Goal: Task Accomplishment & Management: Complete application form

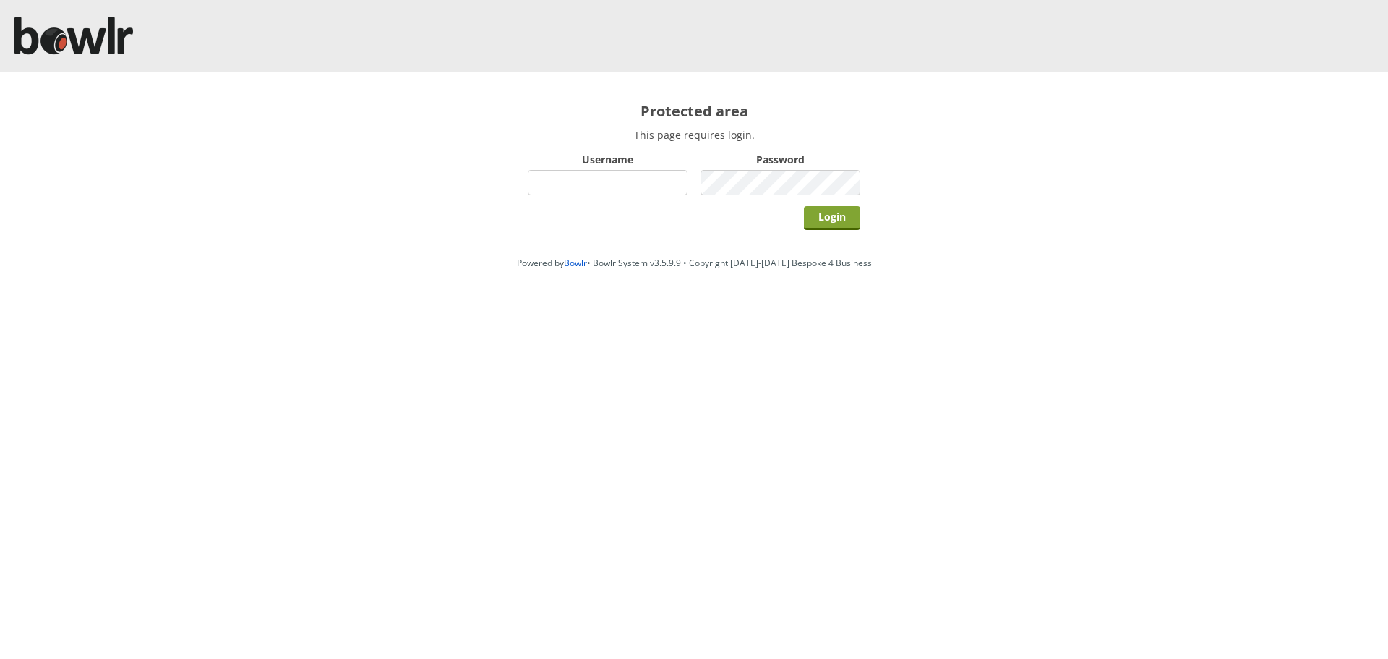
type input "hornseaindoorbowlsclub"
click at [834, 219] on input "Login" at bounding box center [832, 218] width 56 height 24
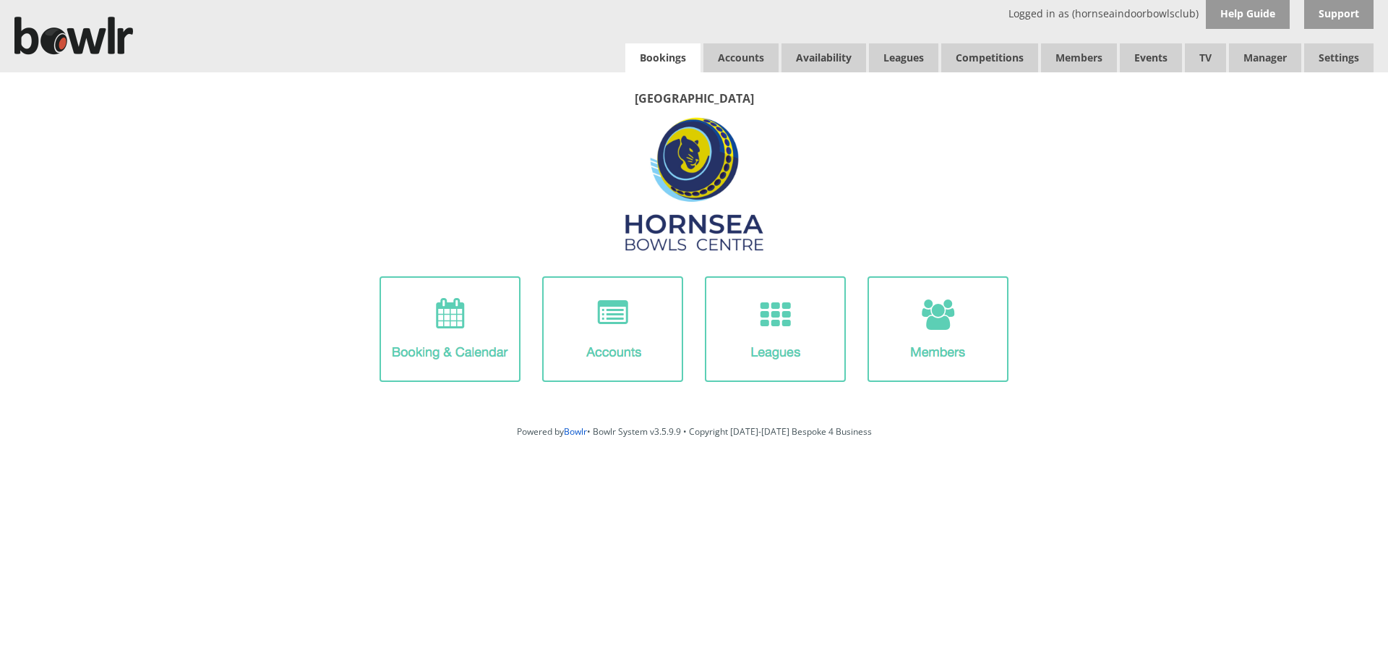
click at [698, 54] on link "Bookings" at bounding box center [663, 57] width 75 height 29
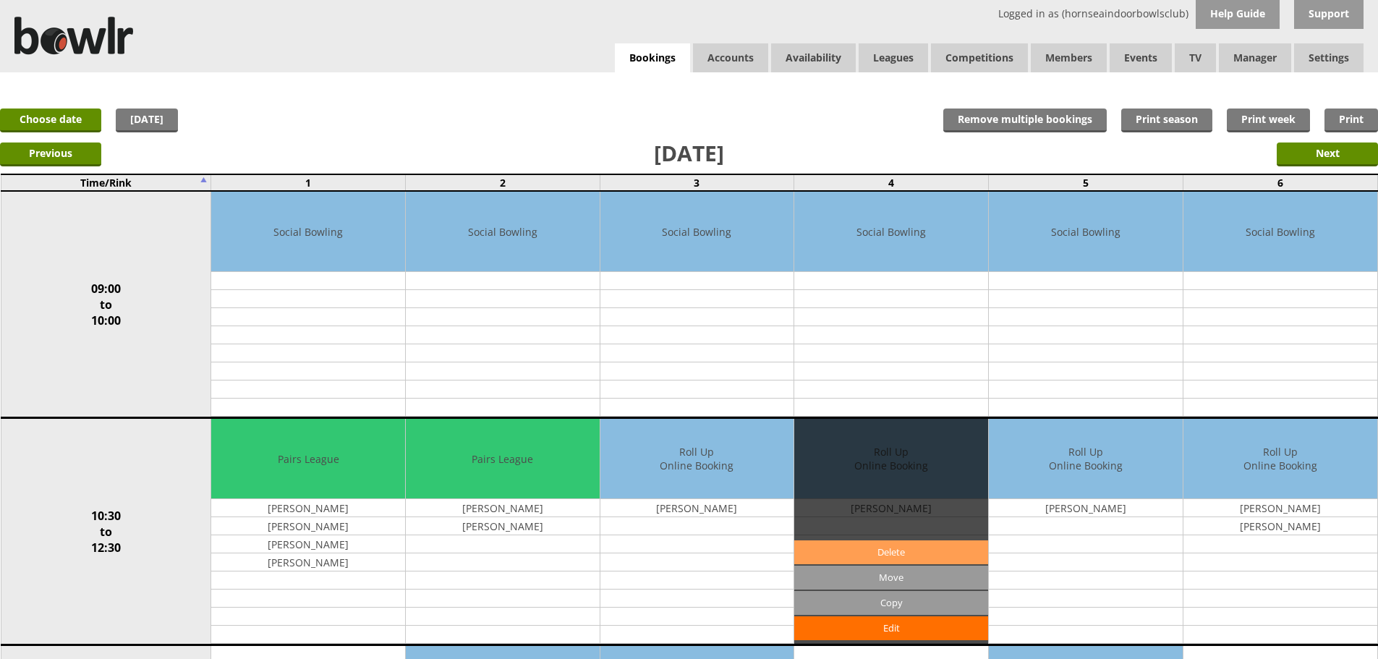
click at [902, 561] on link "Delete" at bounding box center [891, 552] width 194 height 24
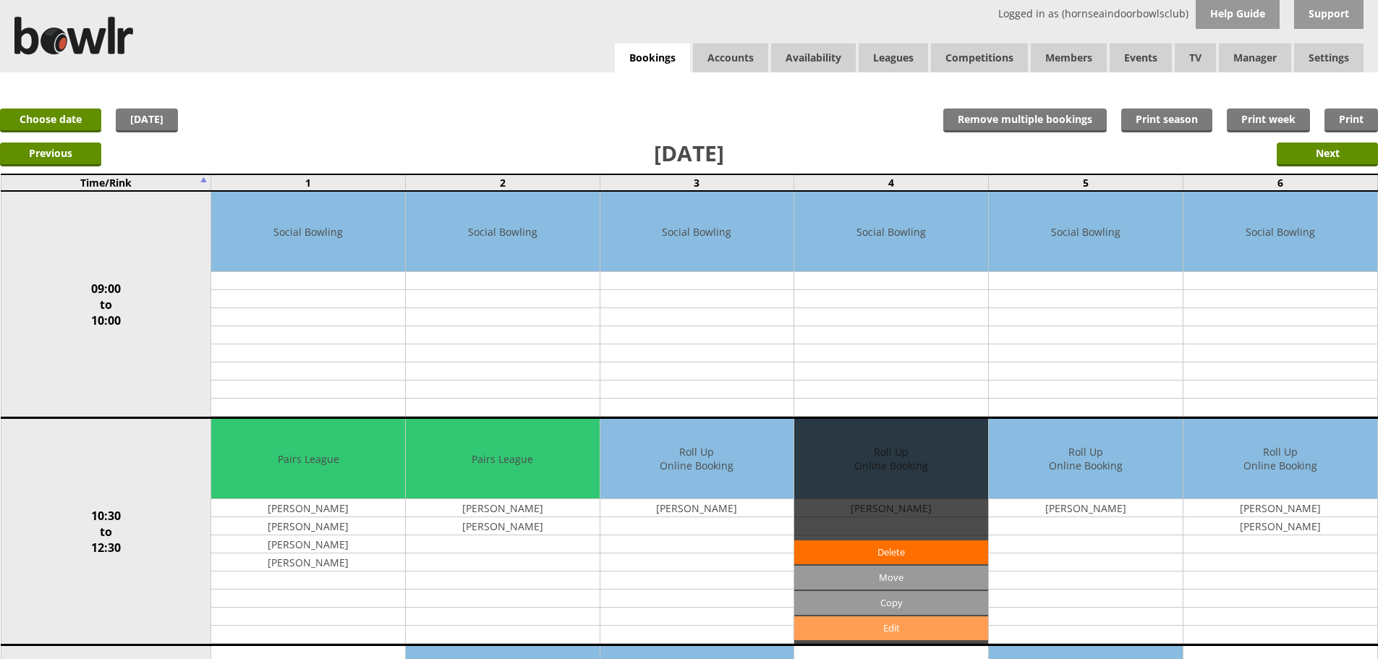
click at [895, 630] on link "Edit" at bounding box center [891, 628] width 194 height 24
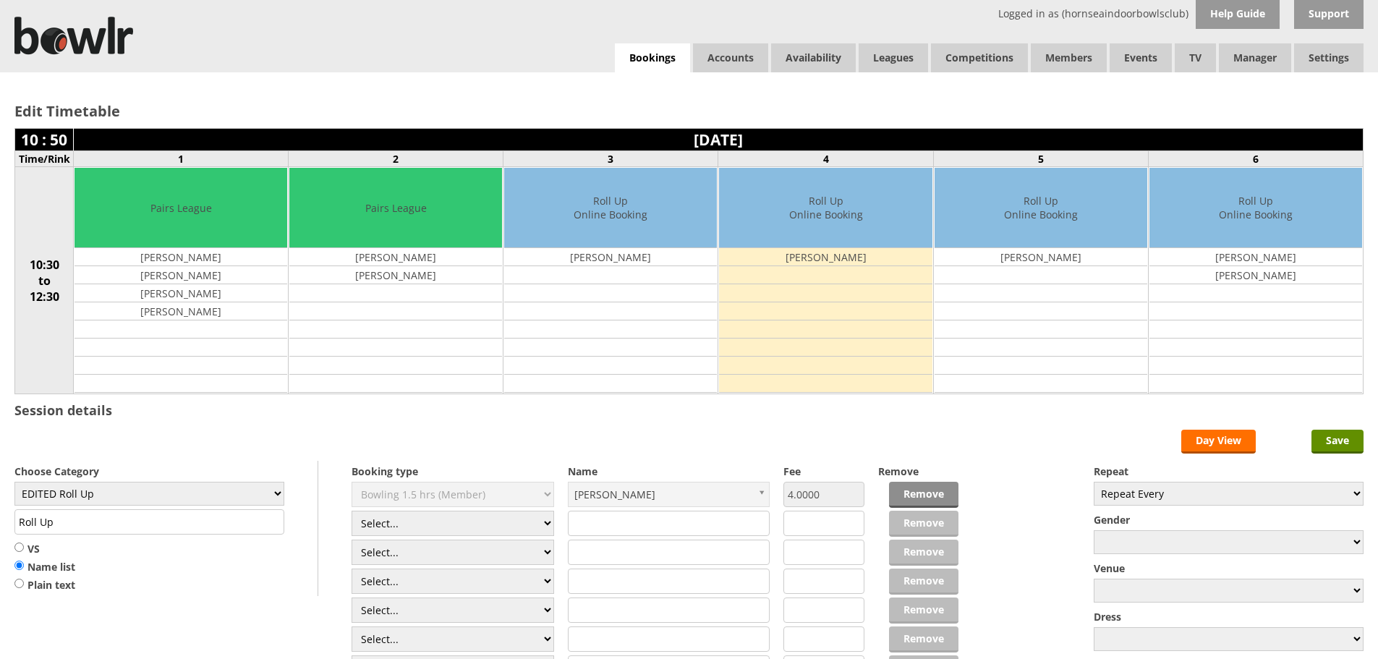
click at [927, 500] on link "Remove" at bounding box center [923, 495] width 69 height 26
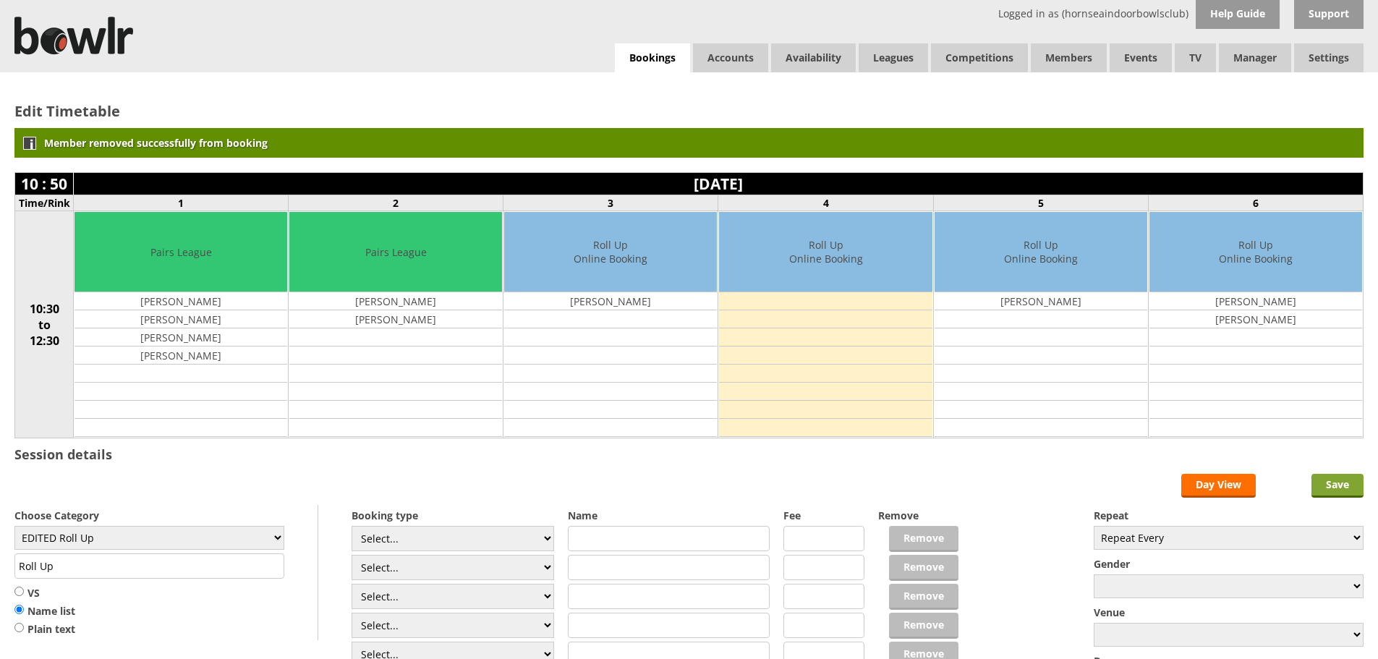
click at [1349, 489] on input "Save" at bounding box center [1337, 486] width 52 height 24
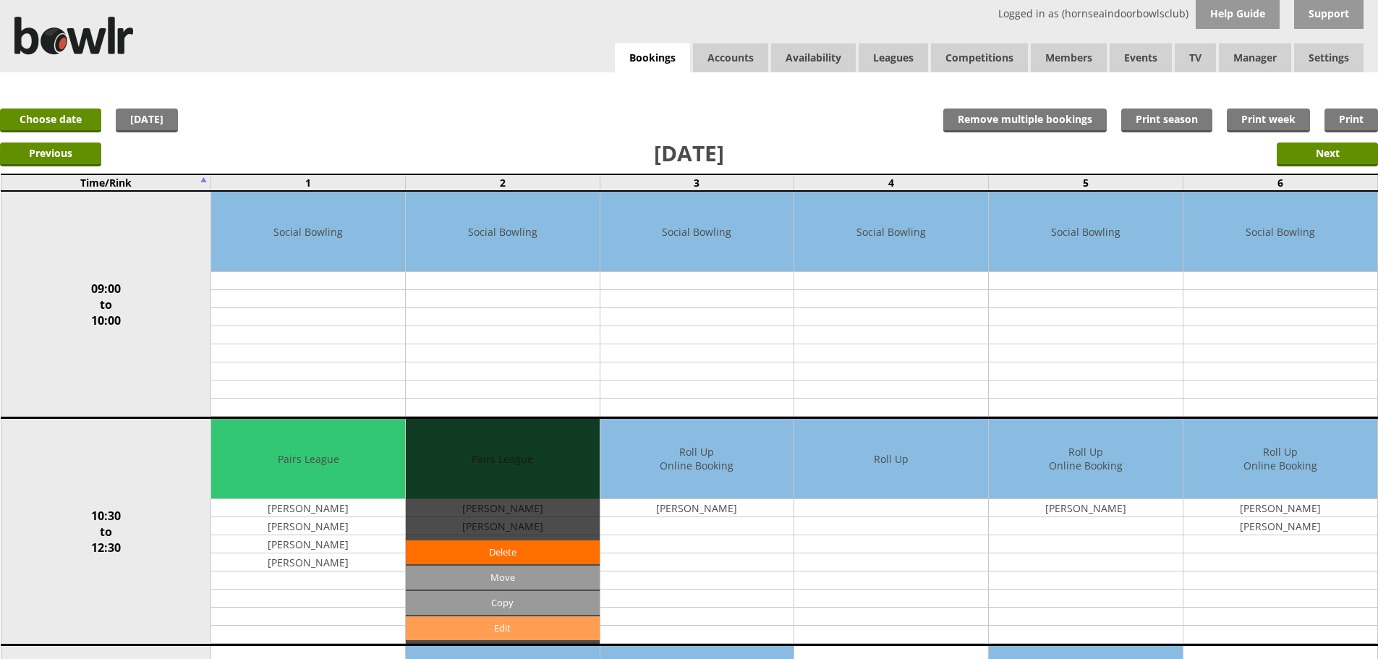
click at [505, 634] on link "Edit" at bounding box center [503, 628] width 194 height 24
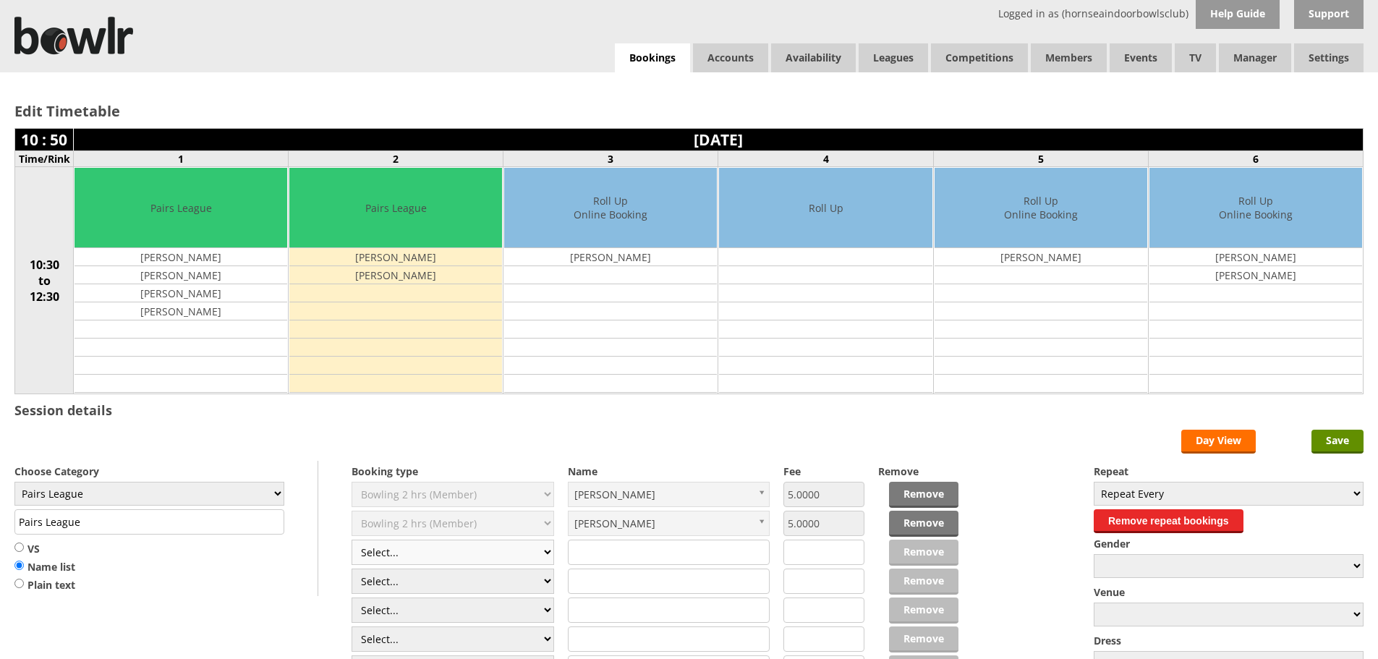
click at [545, 556] on select "Select... Club Competition (Member) Club Competition (Visitor) National (Member…" at bounding box center [452, 551] width 202 height 25
select select "1_50"
click at [351, 539] on select "Select... Club Competition (Member) Club Competition (Visitor) National (Member…" at bounding box center [452, 551] width 202 height 25
type input "5.0000"
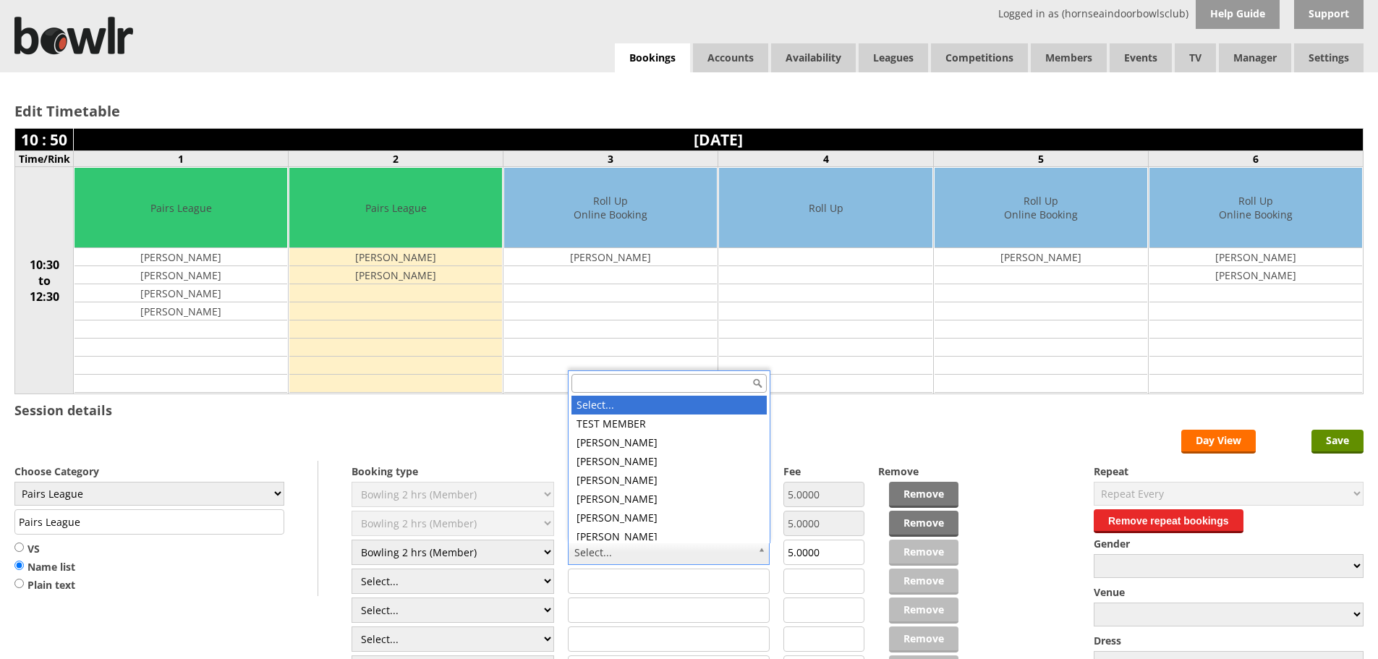
click at [597, 389] on input "text" at bounding box center [668, 383] width 195 height 19
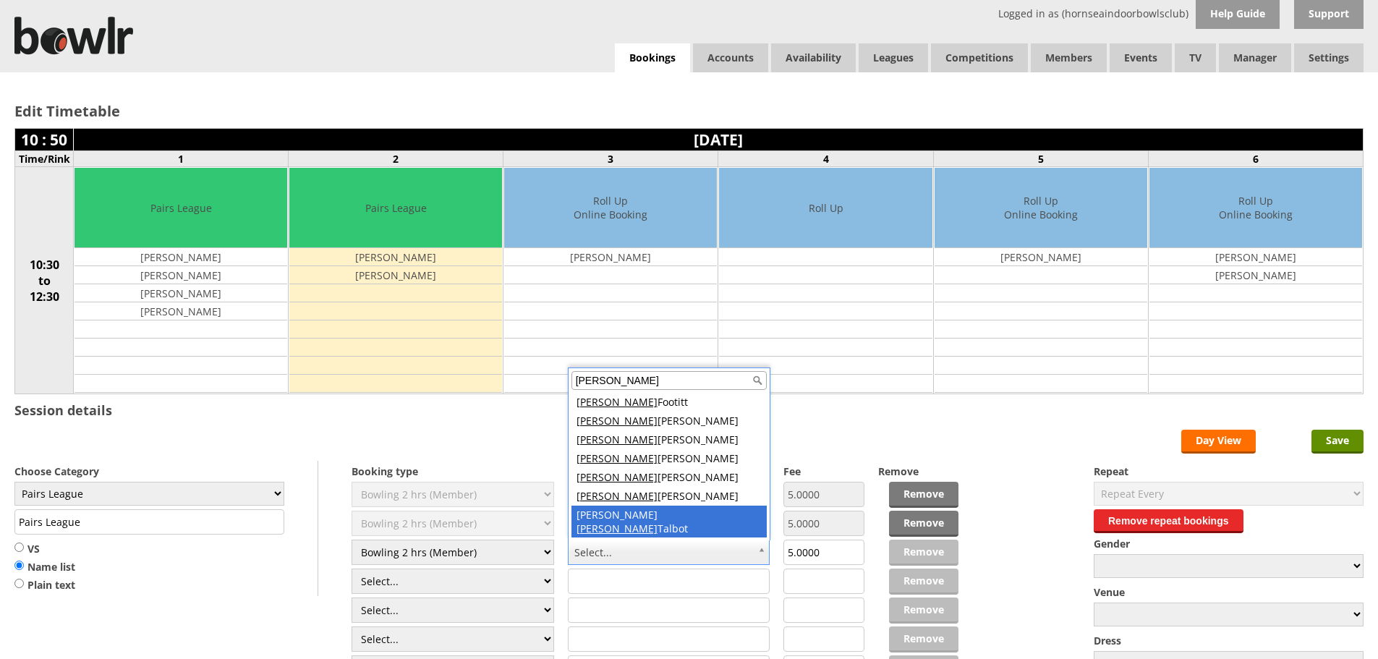
scroll to position [6, 0]
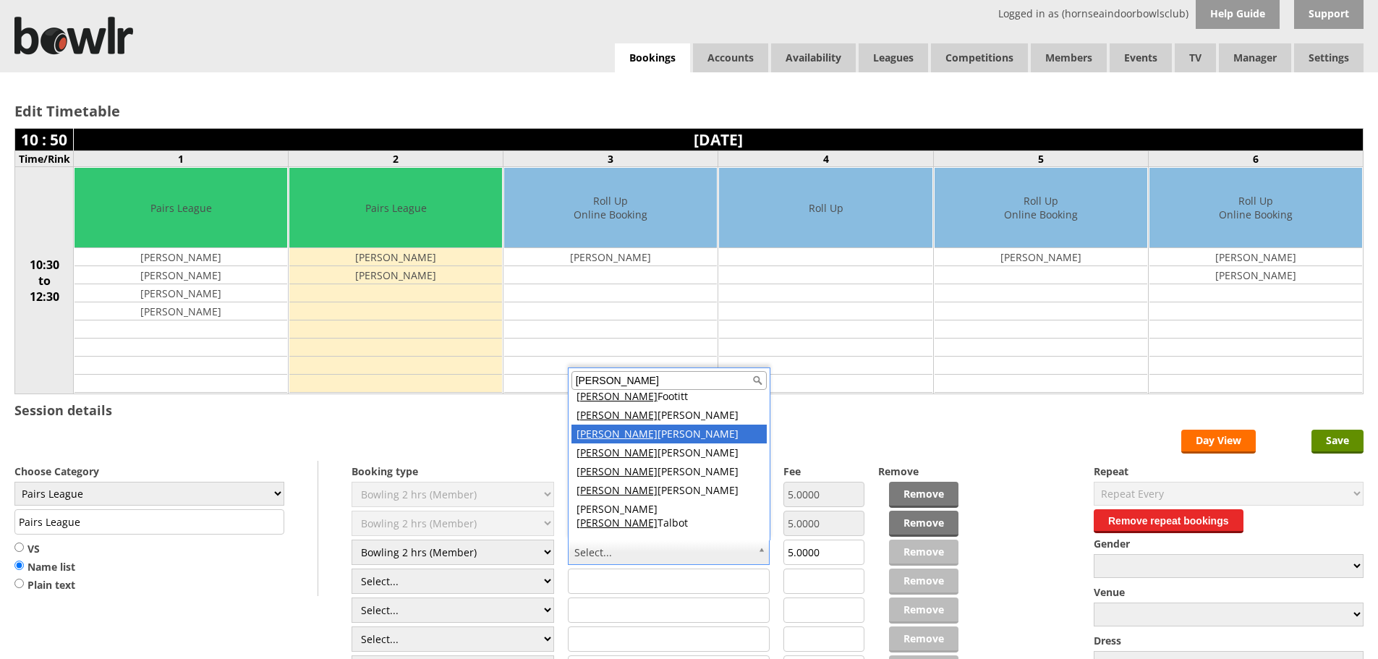
type input "PAUL"
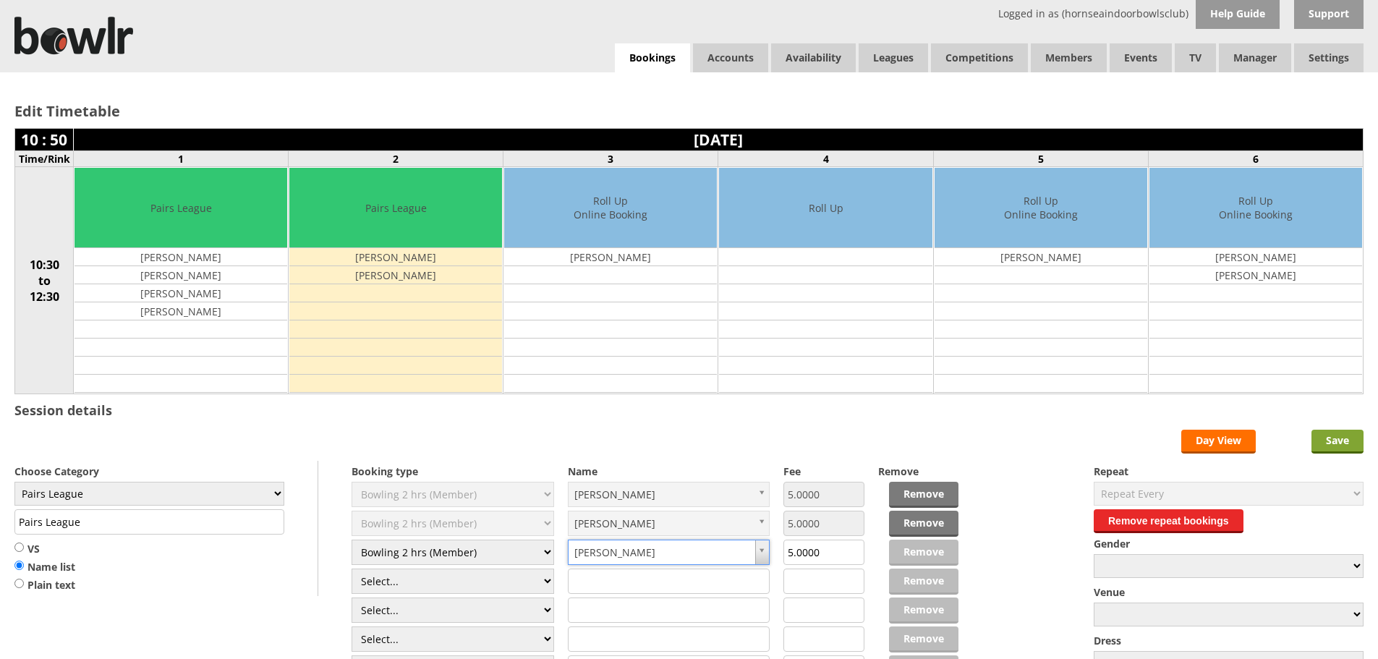
click at [1347, 437] on input "Save" at bounding box center [1337, 442] width 52 height 24
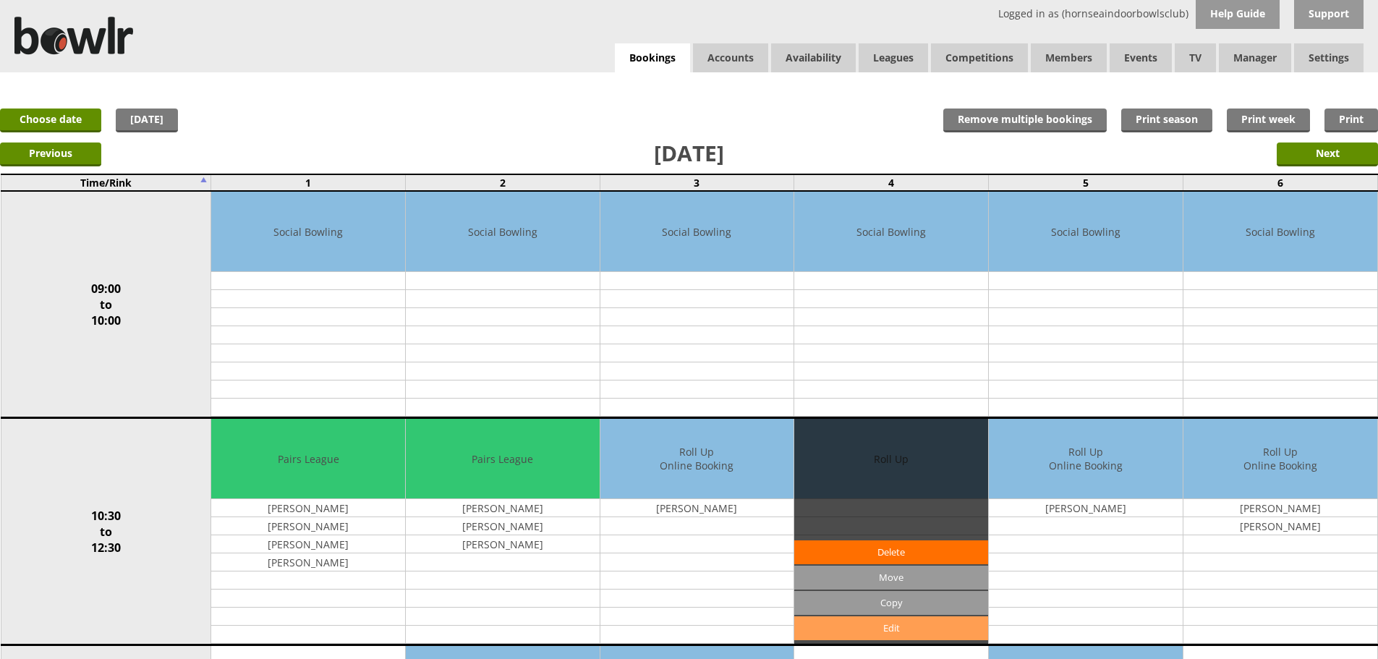
click at [909, 633] on link "Edit" at bounding box center [891, 628] width 194 height 24
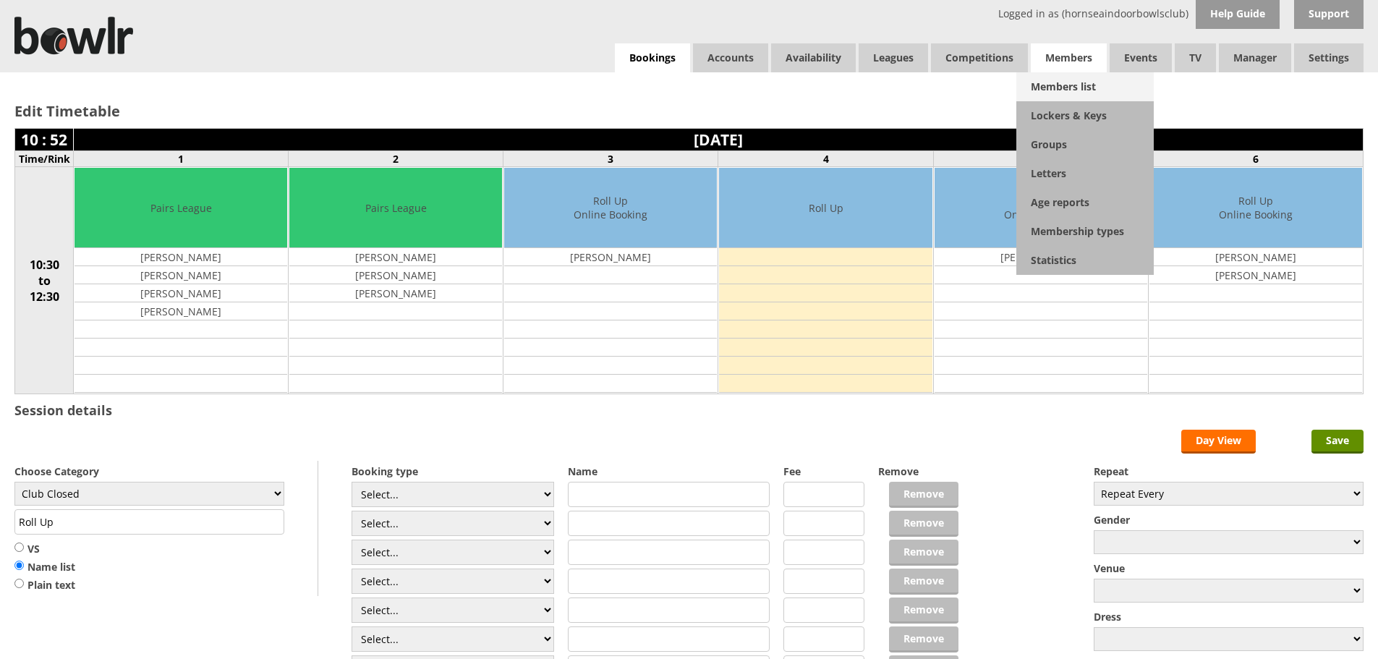
click at [1075, 75] on link "Members list" at bounding box center [1084, 86] width 137 height 29
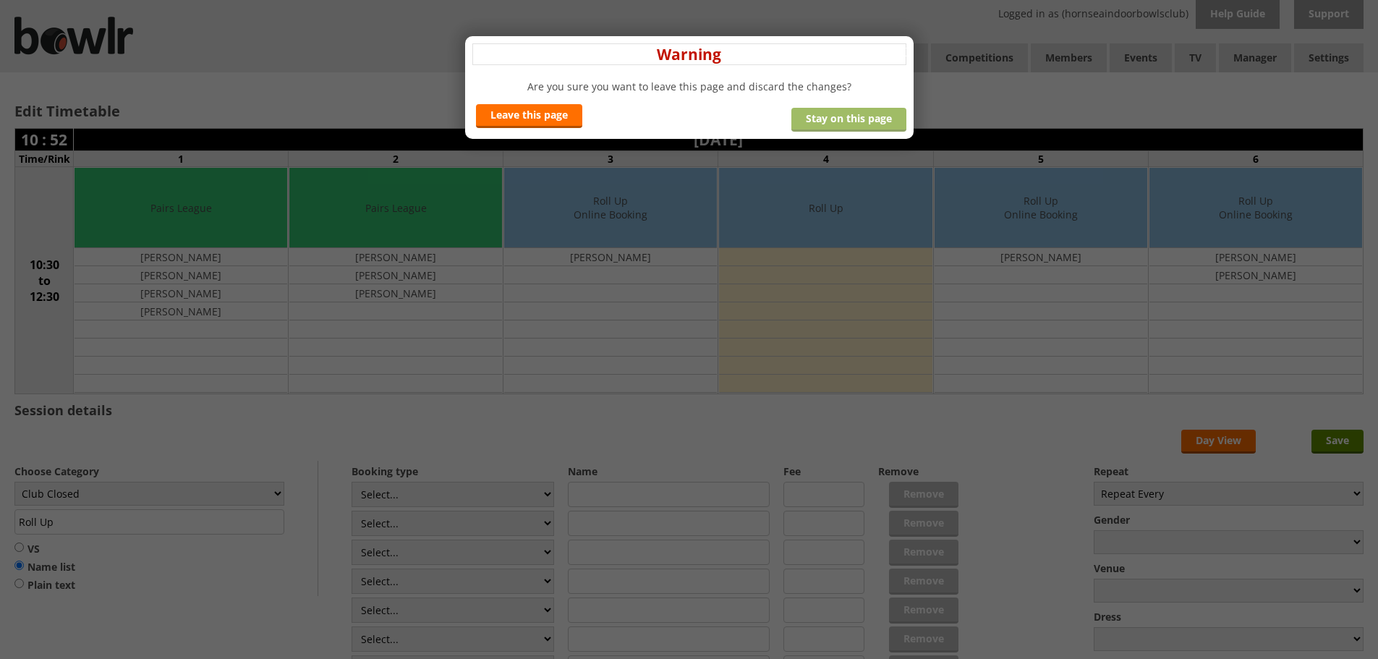
click at [842, 126] on link "Stay on this page" at bounding box center [848, 120] width 115 height 24
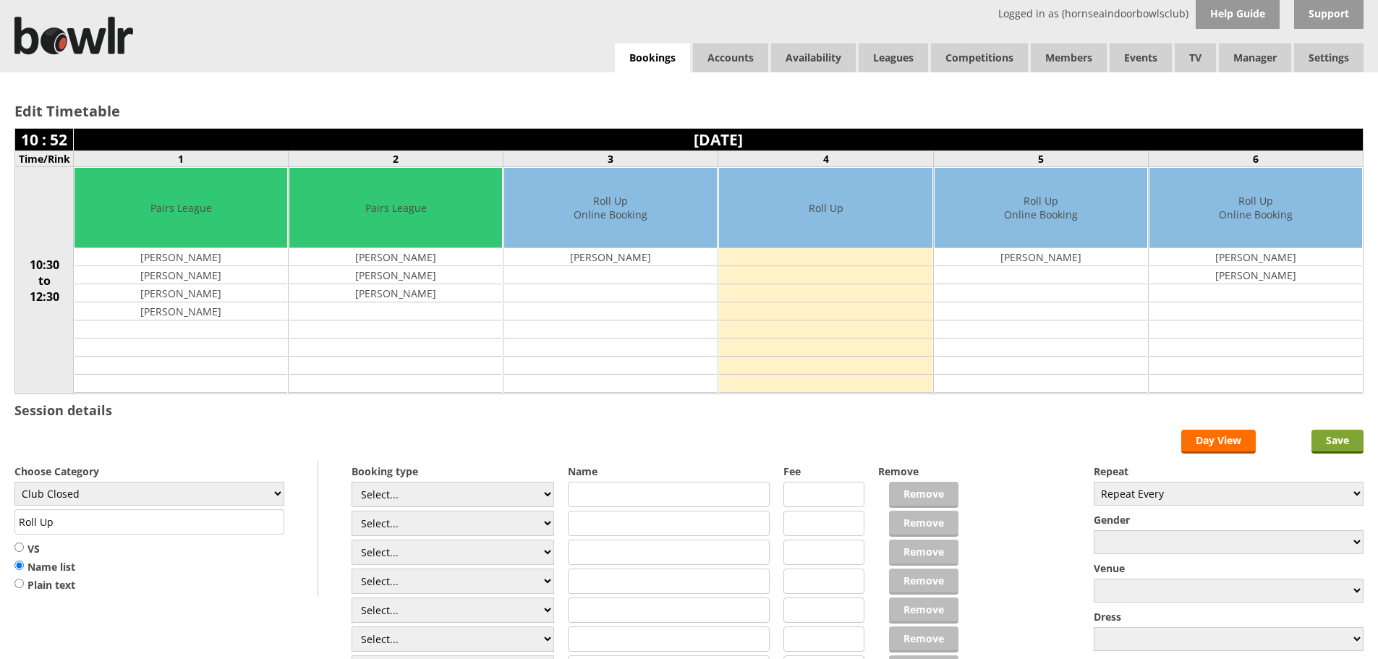
click at [1327, 440] on input "Save" at bounding box center [1337, 442] width 52 height 24
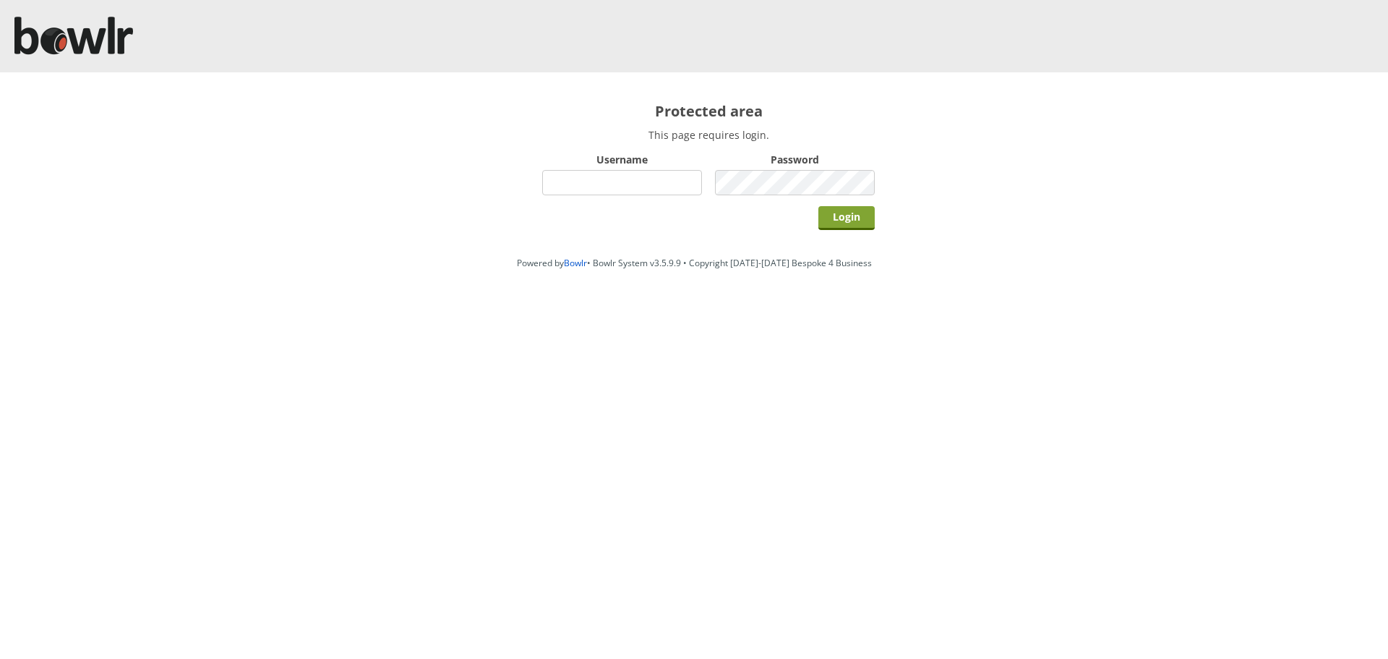
type input "hornseaindoorbowlsclub"
click at [836, 210] on input "Login" at bounding box center [847, 218] width 56 height 24
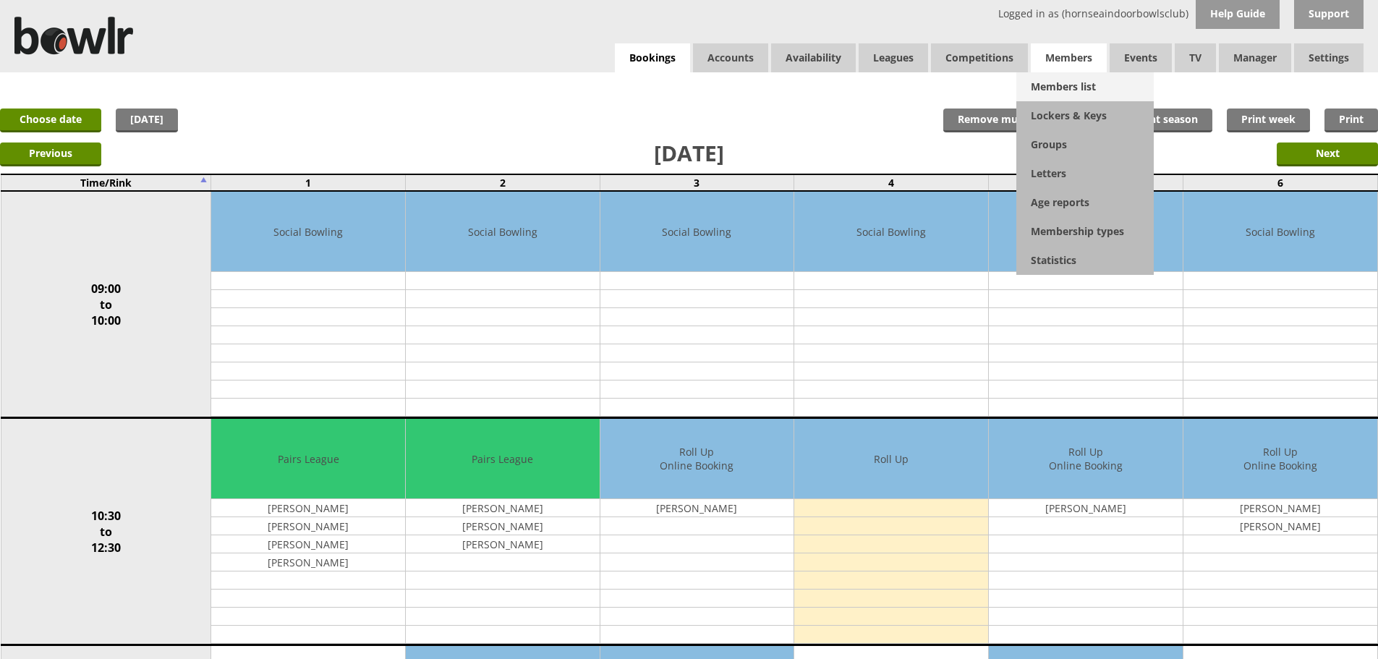
click at [1056, 80] on link "Members list" at bounding box center [1084, 86] width 137 height 29
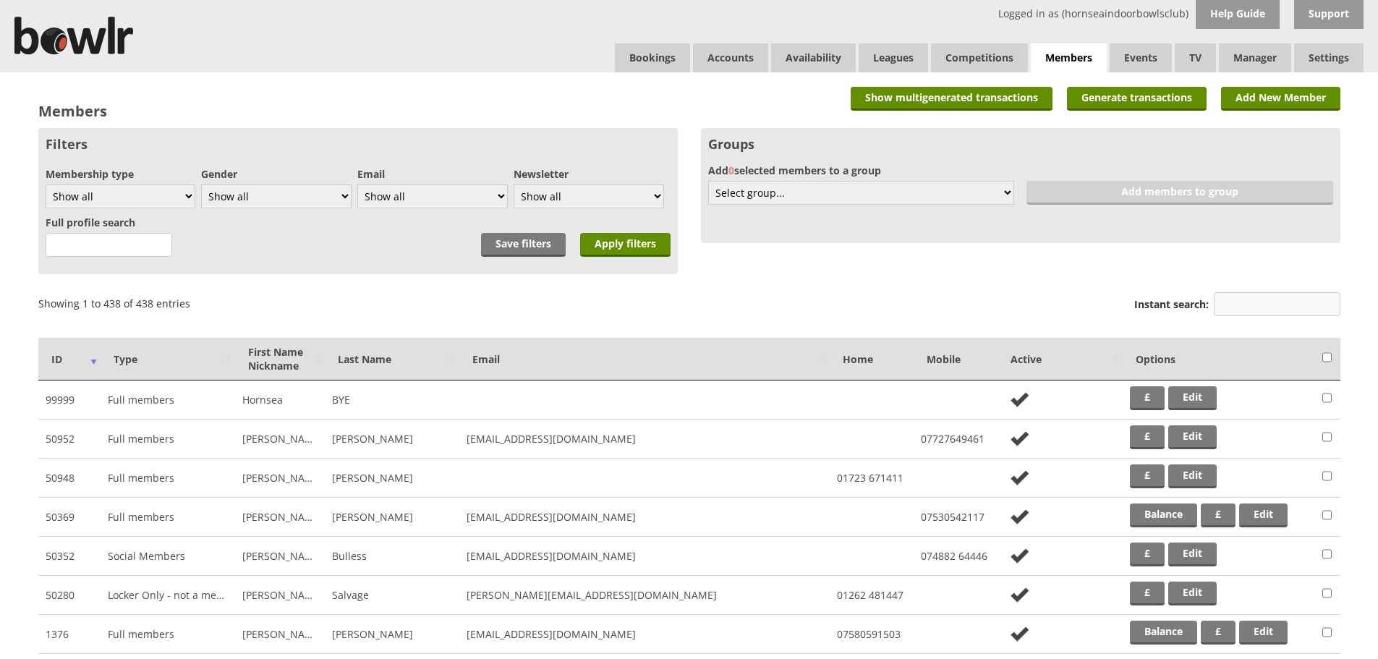
click at [1259, 293] on input "Instant search:" at bounding box center [1276, 304] width 127 height 24
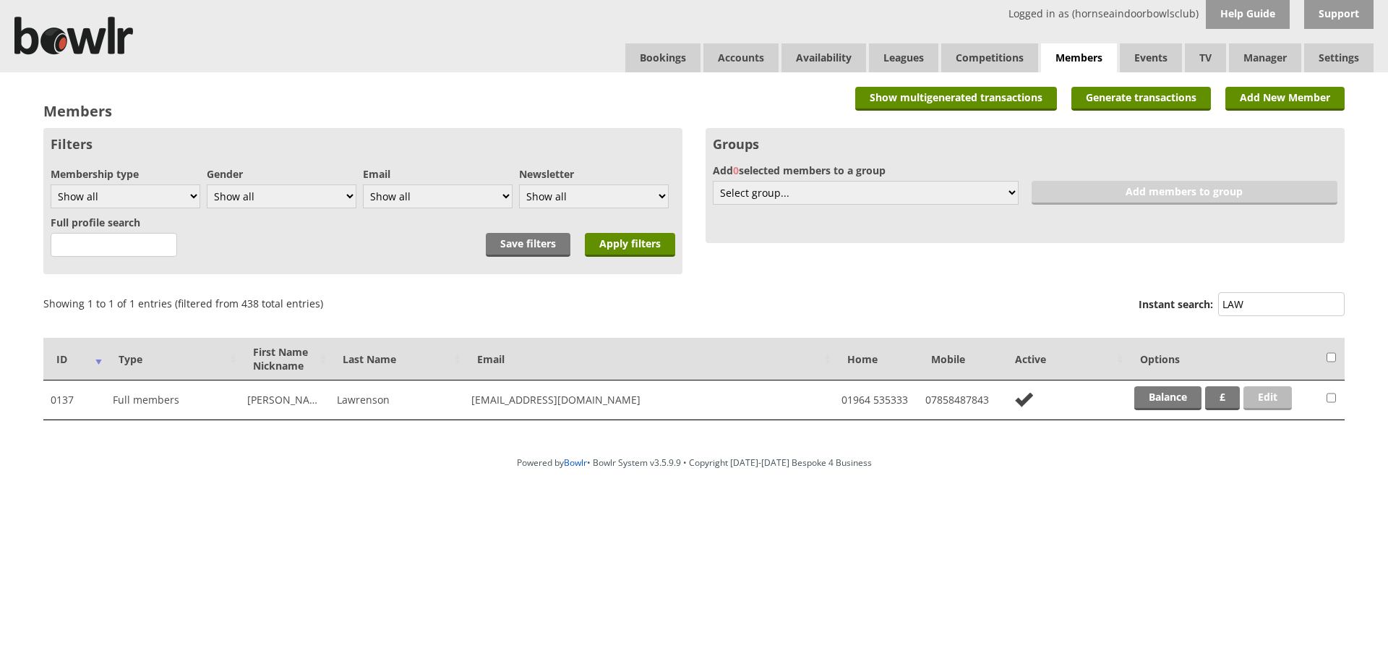
type input "LAW"
click at [1268, 396] on link "Edit" at bounding box center [1268, 398] width 48 height 24
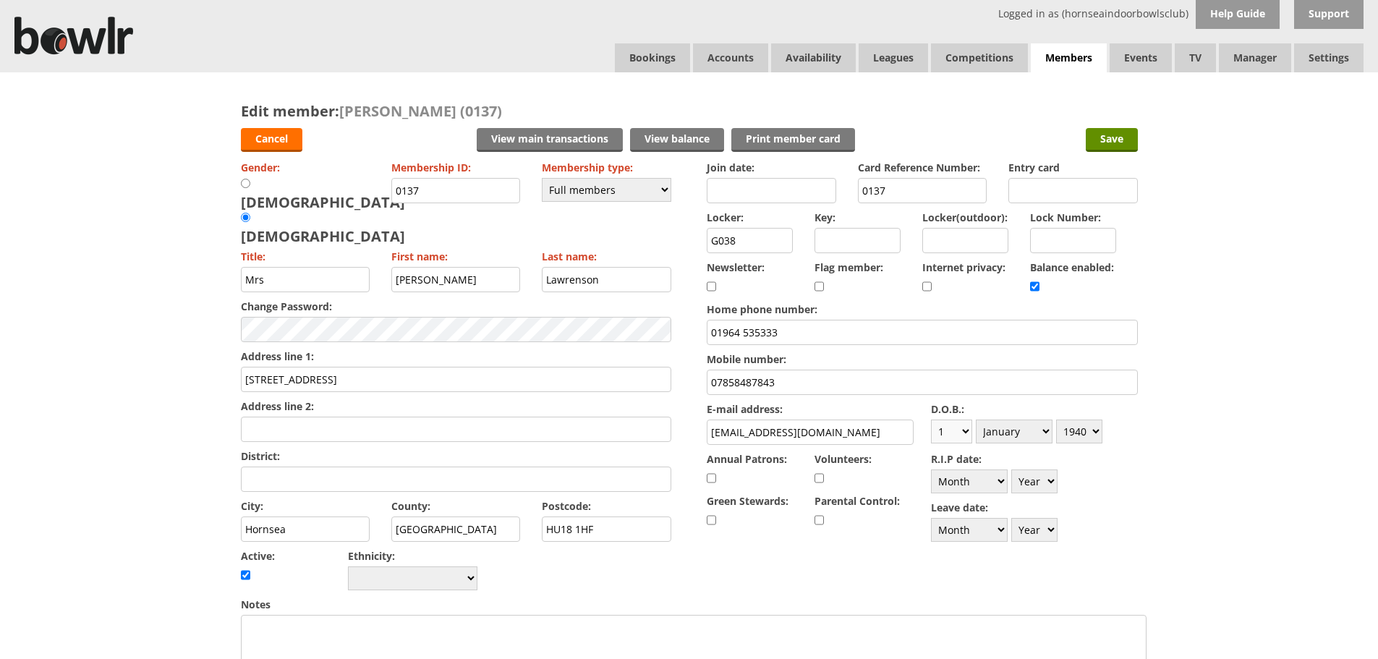
click at [964, 435] on select "Day 1 2 3 4 5 6 7 8 9 10 11 12 13 14 15 16 17 18 19 20 21 22 23 24 25 26 27 28 …" at bounding box center [951, 431] width 41 height 24
select select "7"
click at [931, 419] on select "Day 1 2 3 4 5 6 7 8 9 10 11 12 13 14 15 16 17 18 19 20 21 22 23 24 25 26 27 28 …" at bounding box center [951, 431] width 41 height 24
click at [1020, 432] on select "Month January February March April May June July August September October Novem…" at bounding box center [1013, 431] width 77 height 24
select select "7"
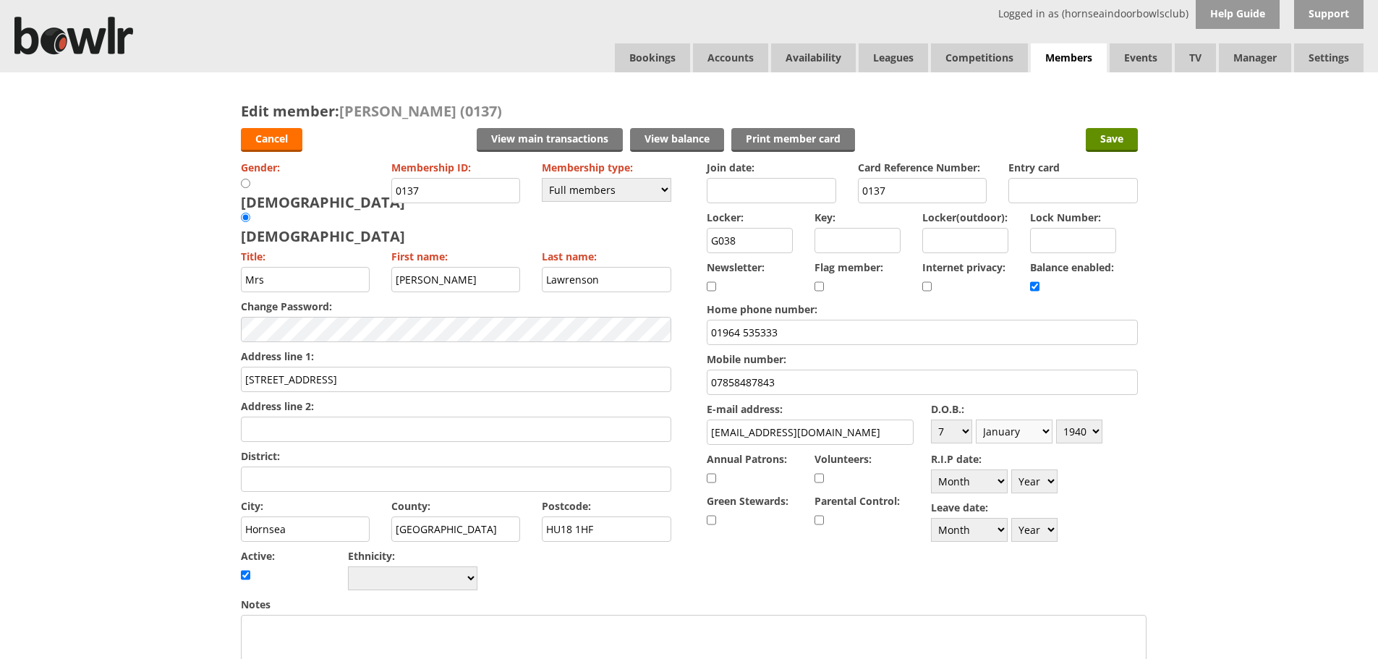
click at [975, 419] on select "Month January February March April May June July August September October Novem…" at bounding box center [1013, 431] width 77 height 24
click at [1093, 427] on select "Year 1900 1901 1902 1903 1904 1905 1906 1907 1908 1909 1910 1911 1912 1913 1914…" at bounding box center [1079, 431] width 46 height 24
select select "1937"
click at [1056, 419] on select "Year 1900 1901 1902 1903 1904 1905 1906 1907 1908 1909 1910 1911 1912 1913 1914…" at bounding box center [1079, 431] width 46 height 24
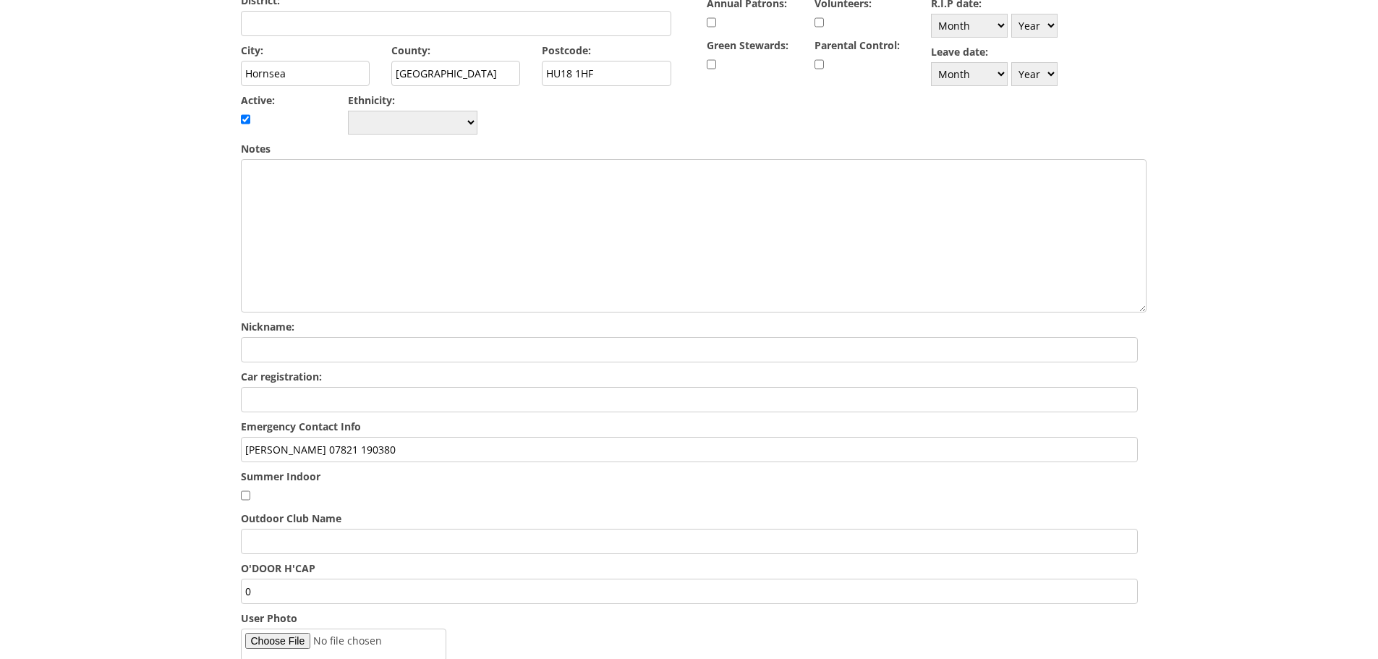
scroll to position [506, 0]
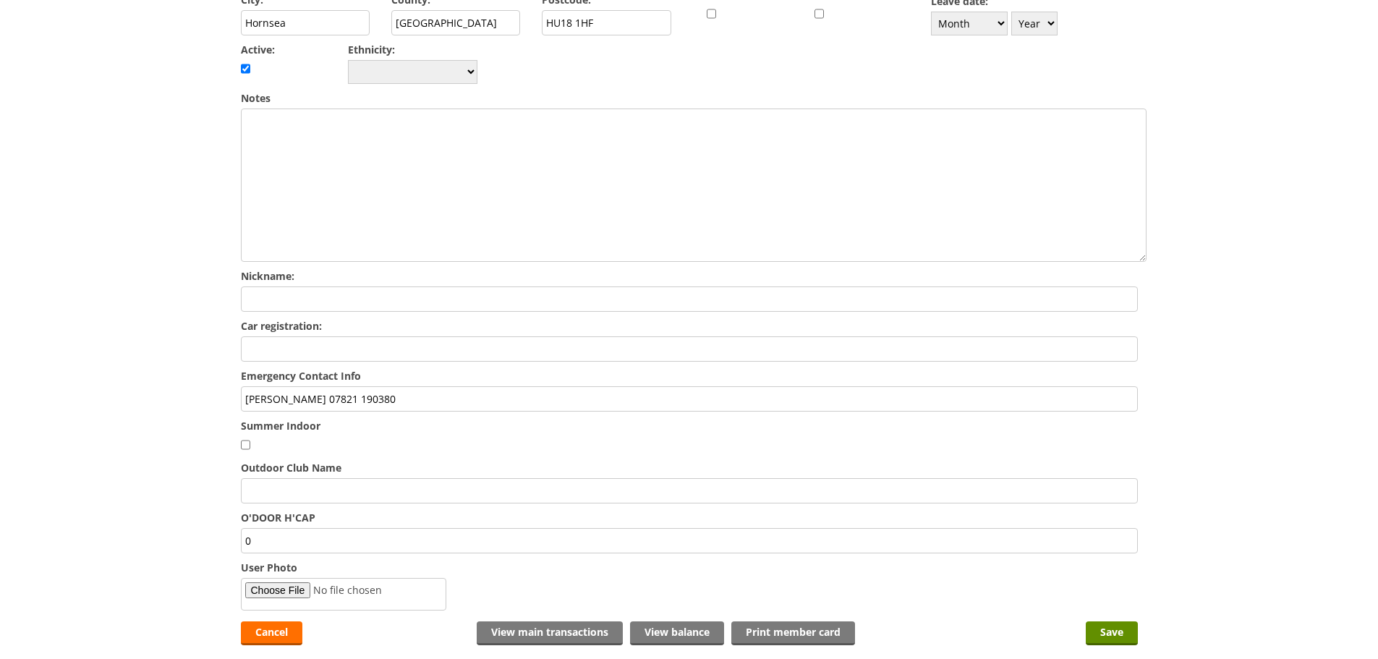
click at [516, 386] on input "PAUL LAWRENSON 07821 190380" at bounding box center [689, 398] width 897 height 25
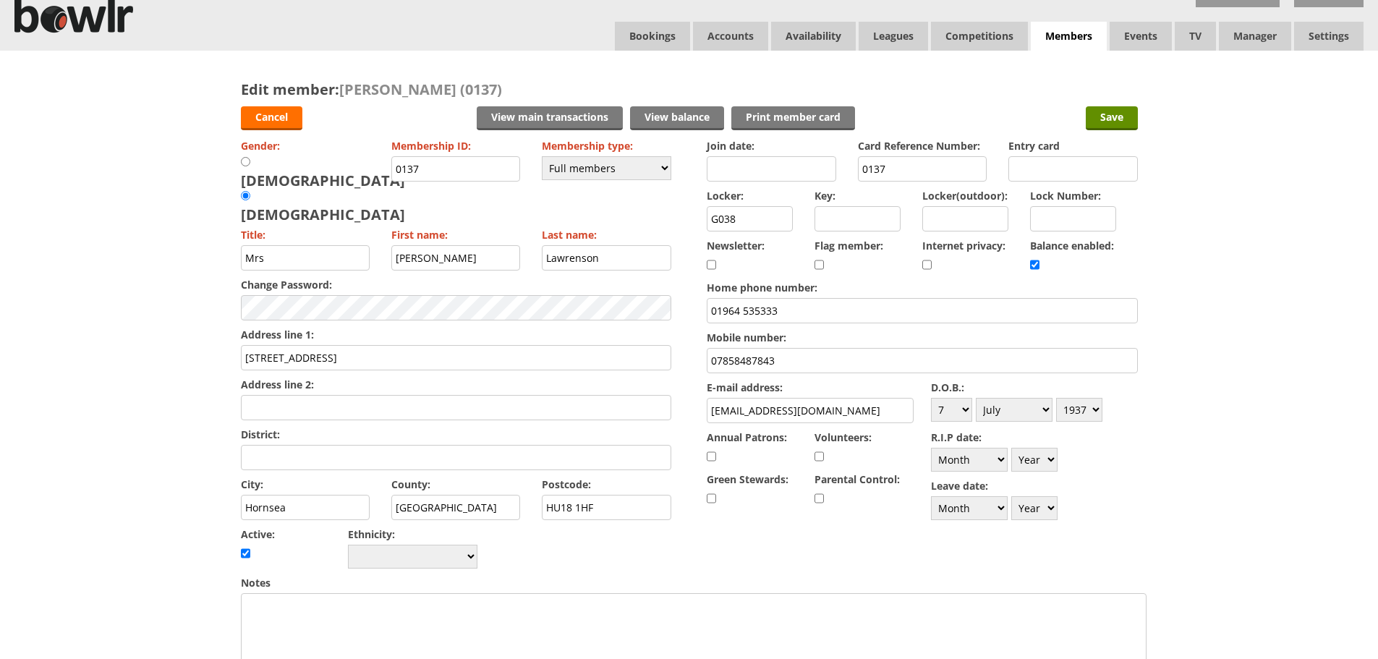
scroll to position [0, 0]
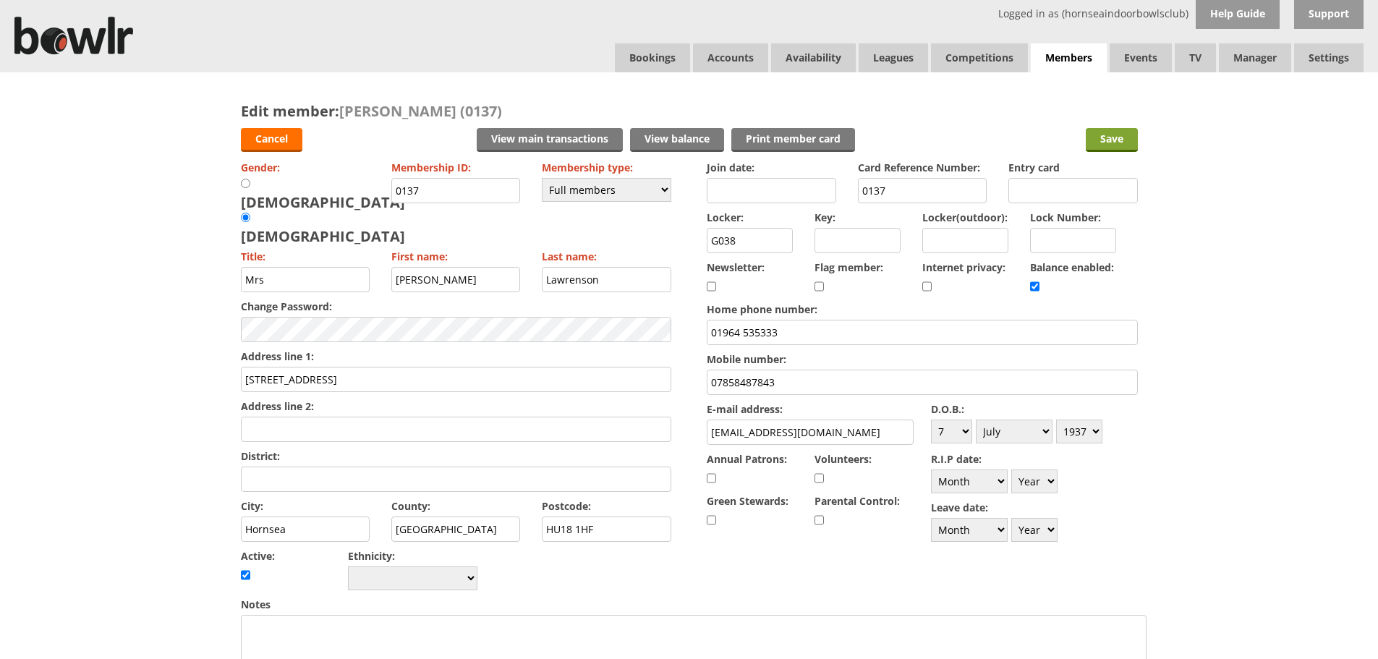
type input "PAUL LAWRENSON 07821 190380/ 0745945973"
click at [1094, 129] on input "Save" at bounding box center [1111, 140] width 52 height 24
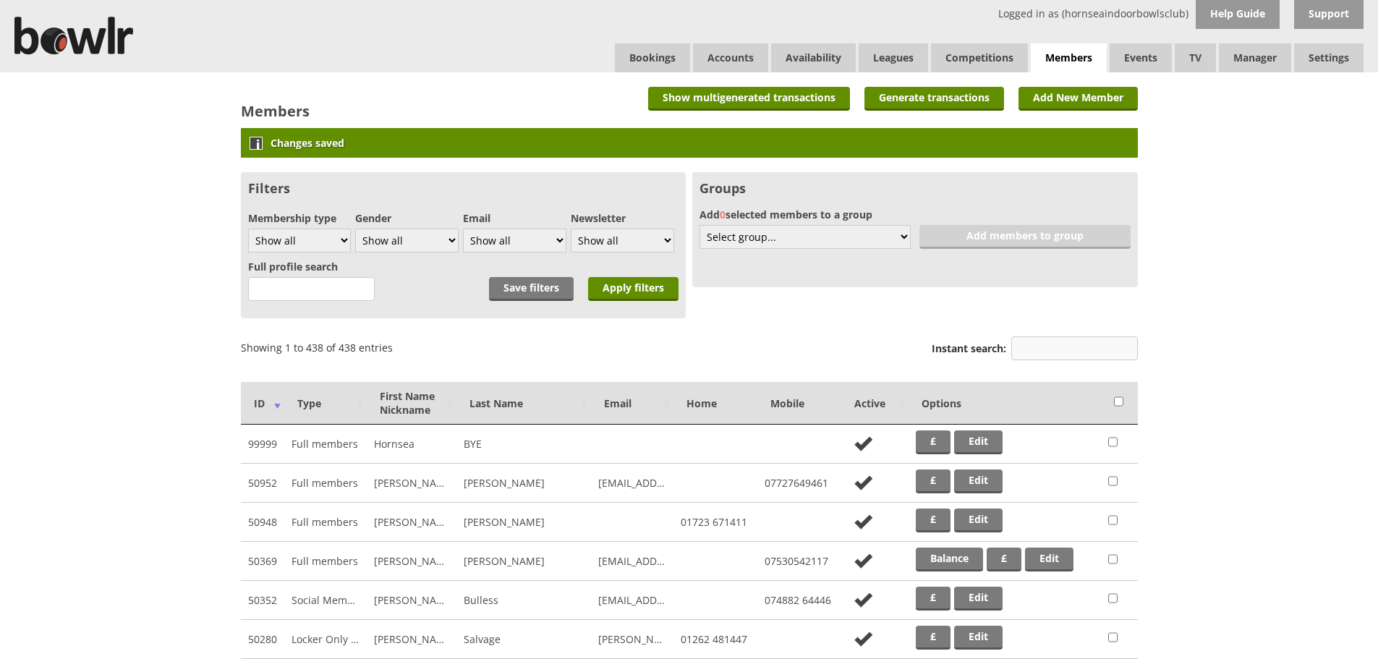
click at [1132, 340] on input "Instant search:" at bounding box center [1074, 348] width 127 height 24
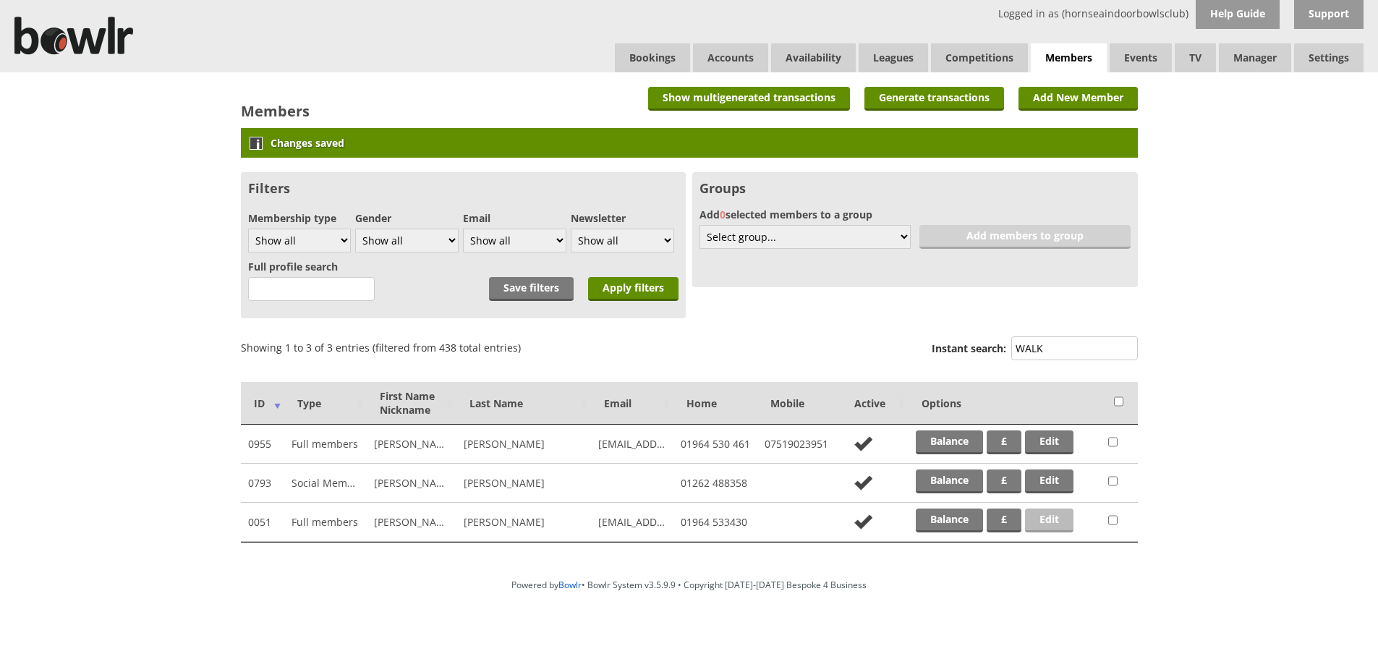
type input "WALK"
click at [1062, 519] on link "Edit" at bounding box center [1049, 520] width 48 height 24
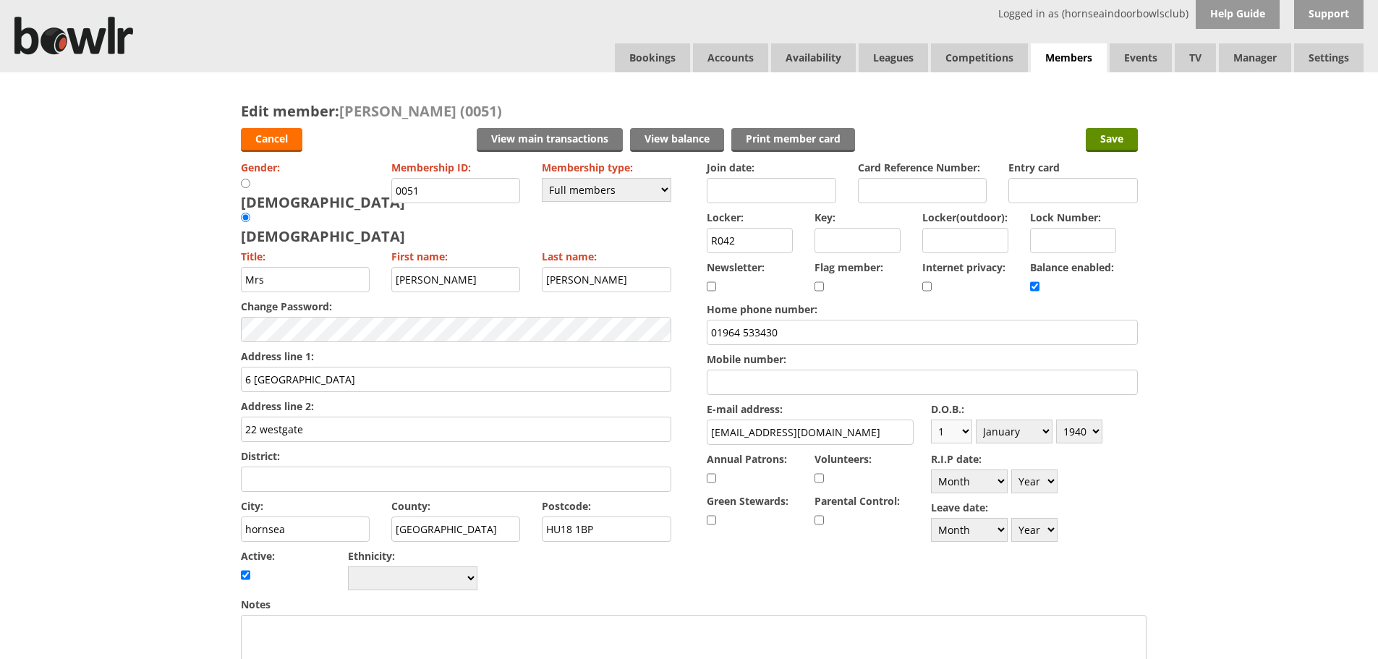
click at [955, 437] on select "Day 1 2 3 4 5 6 7 8 9 10 11 12 13 14 15 16 17 18 19 20 21 22 23 24 25 26 27 28 …" at bounding box center [951, 431] width 41 height 24
click at [931, 419] on select "Day 1 2 3 4 5 6 7 8 9 10 11 12 13 14 15 16 17 18 19 20 21 22 23 24 25 26 27 28 …" at bounding box center [951, 431] width 41 height 24
click at [1014, 431] on select "Month January February March April May June July August September October Novem…" at bounding box center [1013, 431] width 77 height 24
select select "5"
click at [975, 419] on select "Month January February March April May June July August September October Novem…" at bounding box center [1013, 431] width 77 height 24
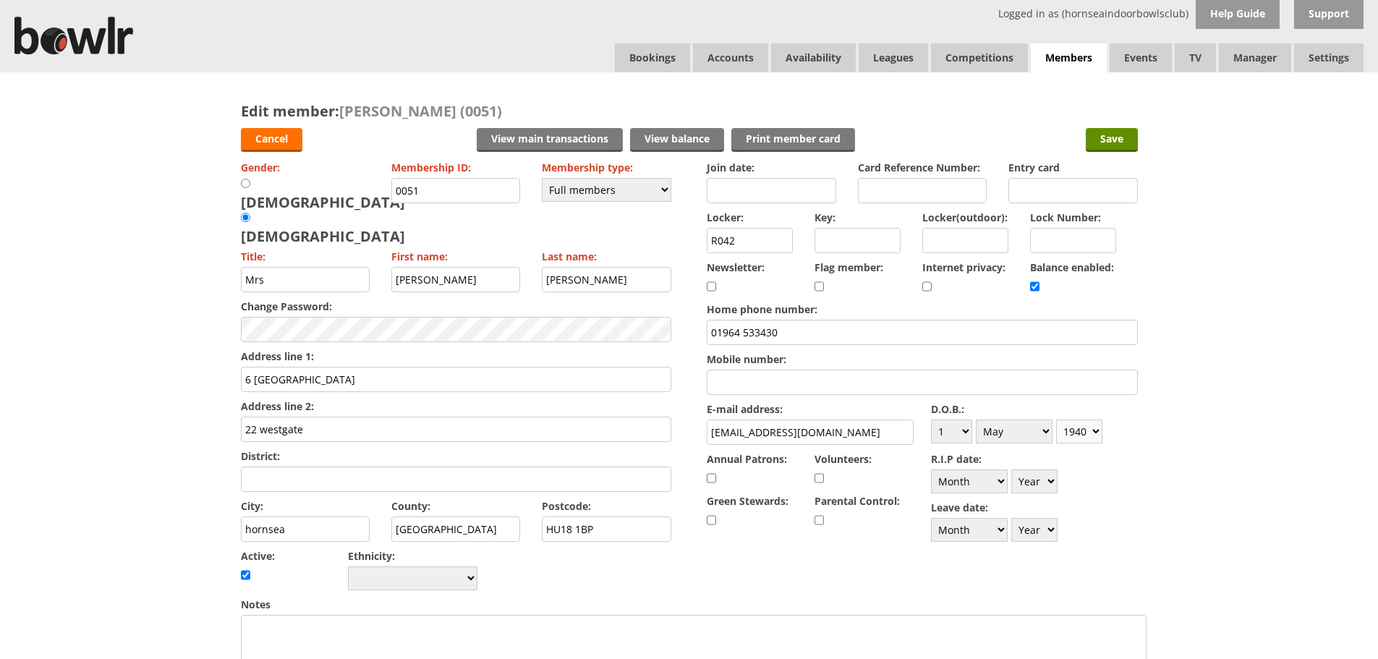
click at [1085, 442] on select "Year [DATE] 1901 1902 1903 1904 1905 1906 1907 1908 1909 1910 1911 1912 1913 19…" at bounding box center [1079, 431] width 46 height 24
select select "1937"
click at [1056, 419] on select "Year [DATE] 1901 1902 1903 1904 1905 1906 1907 1908 1909 1910 1911 1912 1913 19…" at bounding box center [1079, 431] width 46 height 24
click at [1097, 132] on input "Save" at bounding box center [1111, 140] width 52 height 24
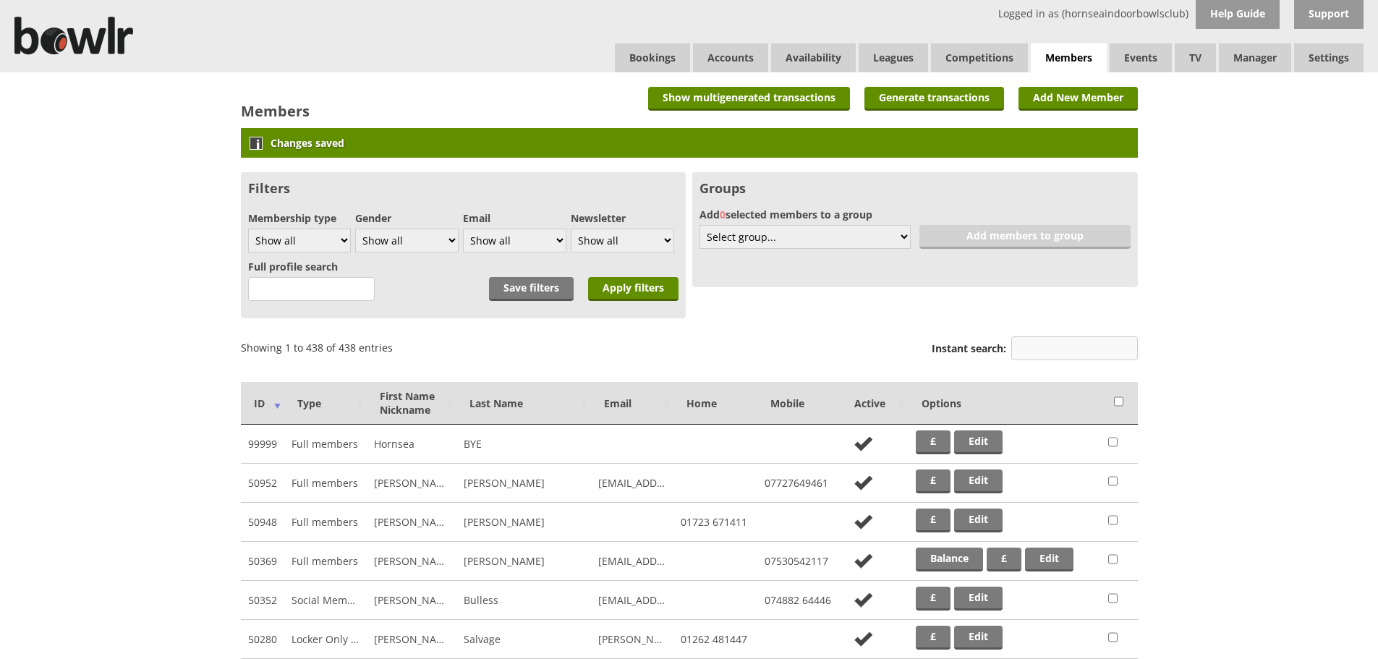
click at [1079, 346] on input "Instant search:" at bounding box center [1074, 348] width 127 height 24
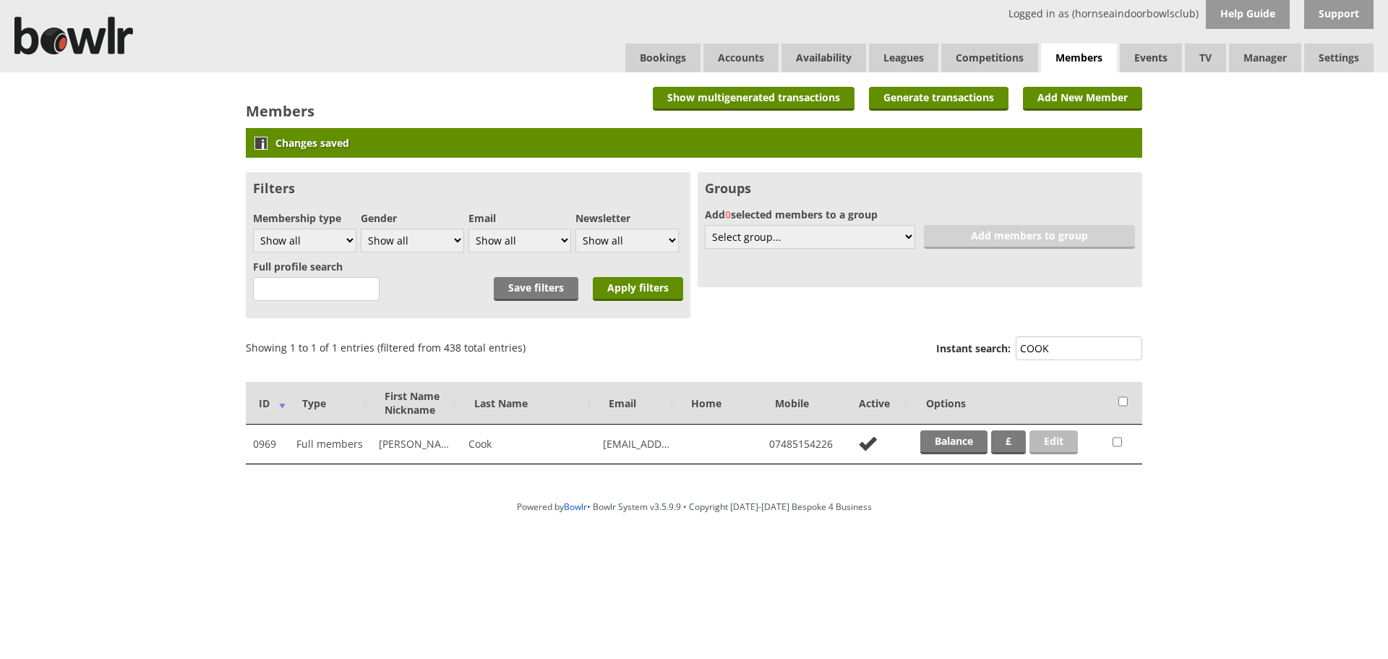
type input "COOK"
click at [1061, 439] on link "Edit" at bounding box center [1054, 442] width 48 height 24
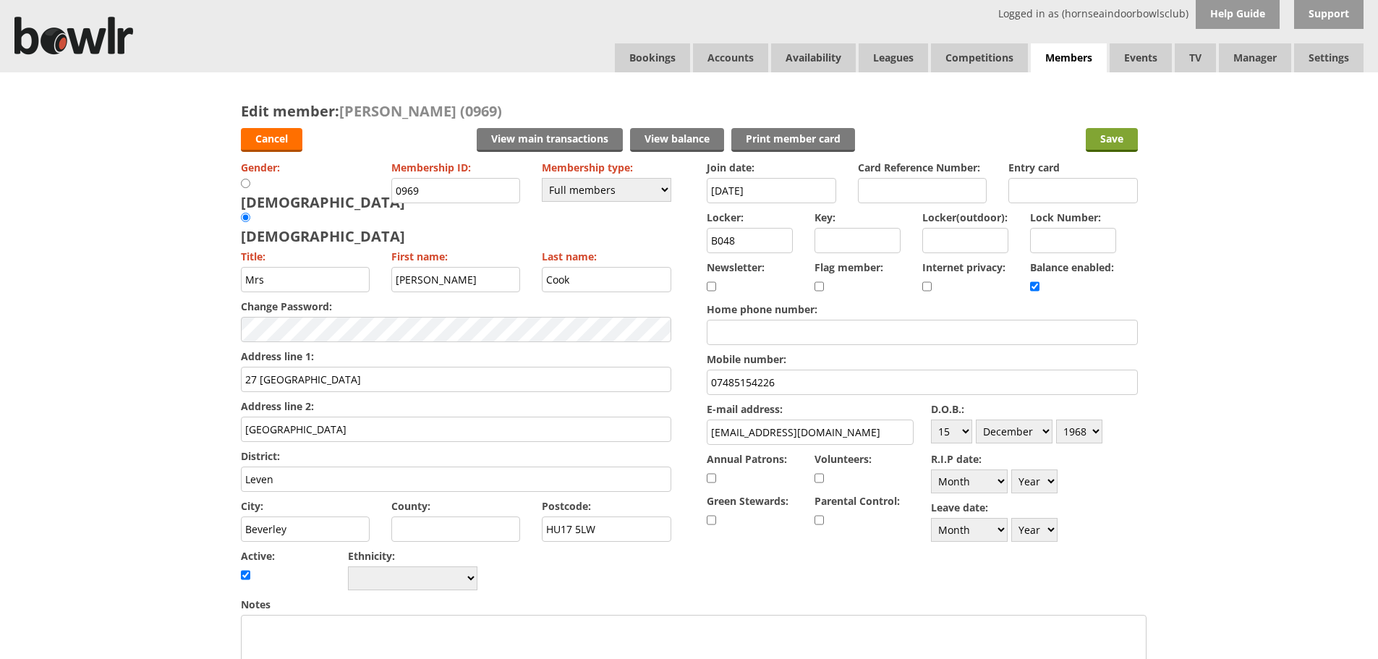
click at [1103, 140] on input "Save" at bounding box center [1111, 140] width 52 height 24
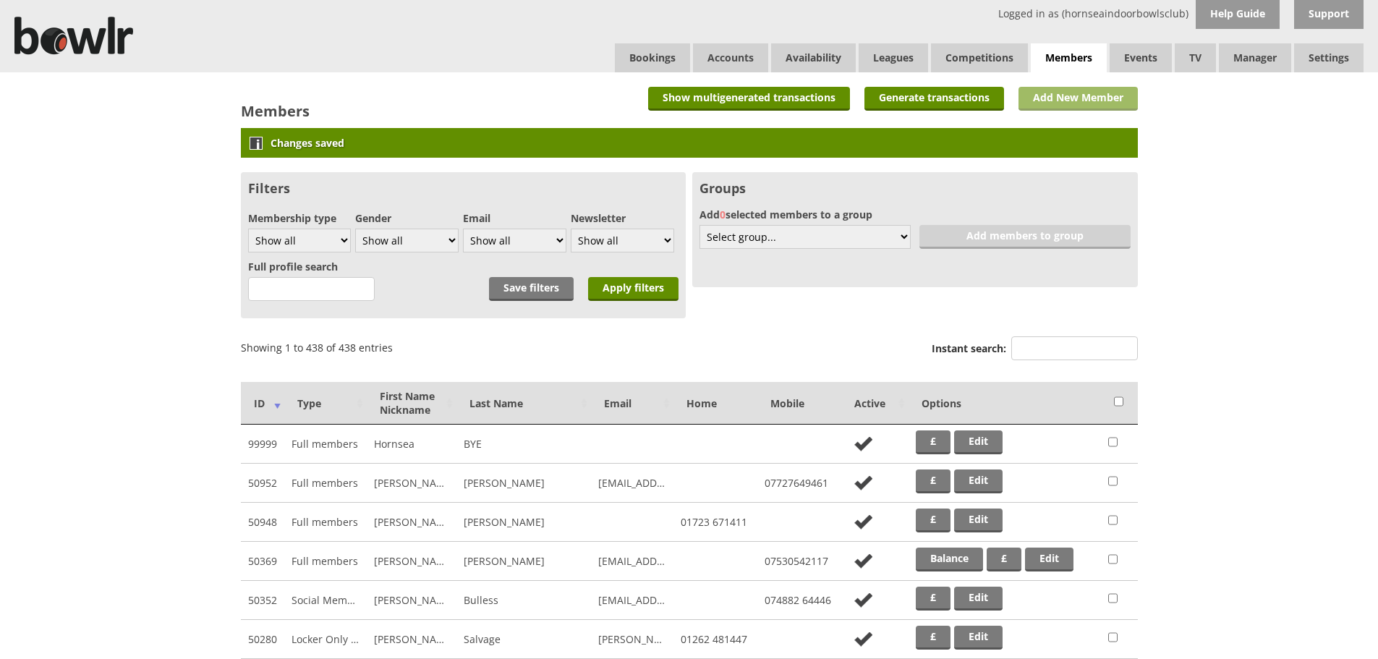
click at [1023, 101] on link "Add New Member" at bounding box center [1077, 99] width 119 height 24
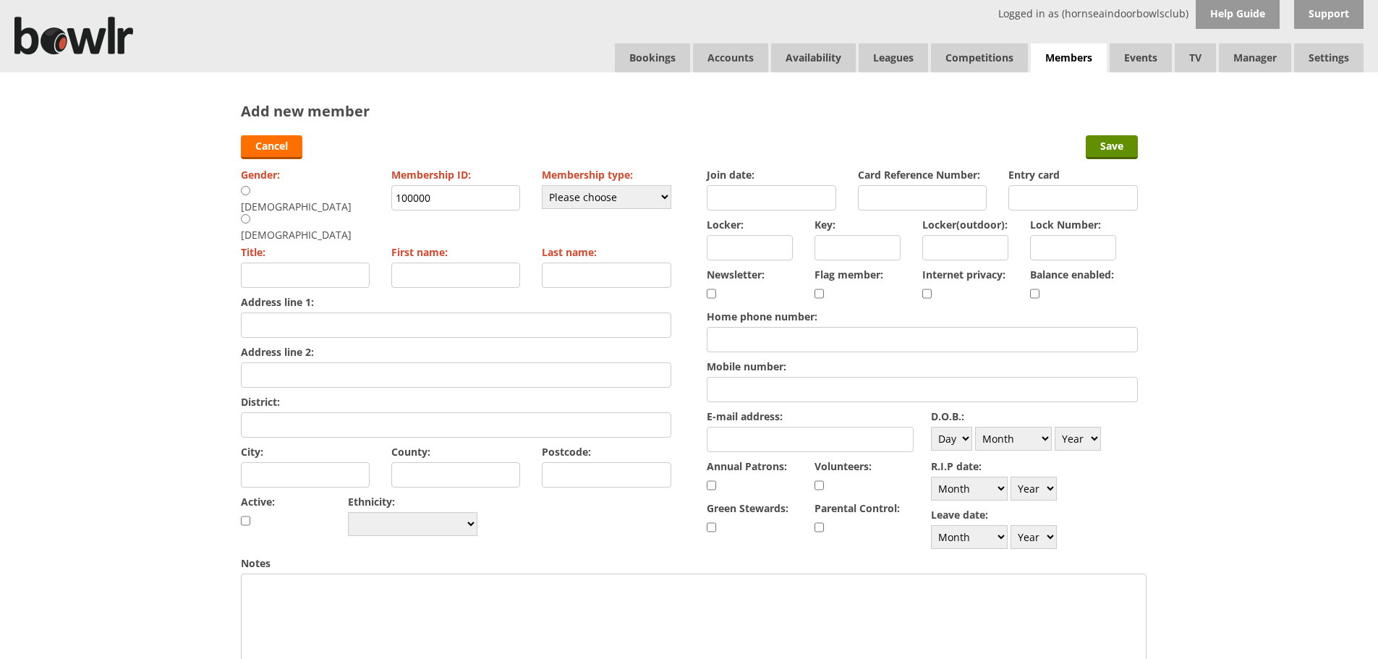
click at [255, 193] on div "[DEMOGRAPHIC_DATA]" at bounding box center [302, 199] width 123 height 28
click at [247, 187] on input "radio" at bounding box center [245, 190] width 9 height 11
radio input "true"
type input "Mr"
click at [453, 262] on input "First name:" at bounding box center [455, 274] width 129 height 25
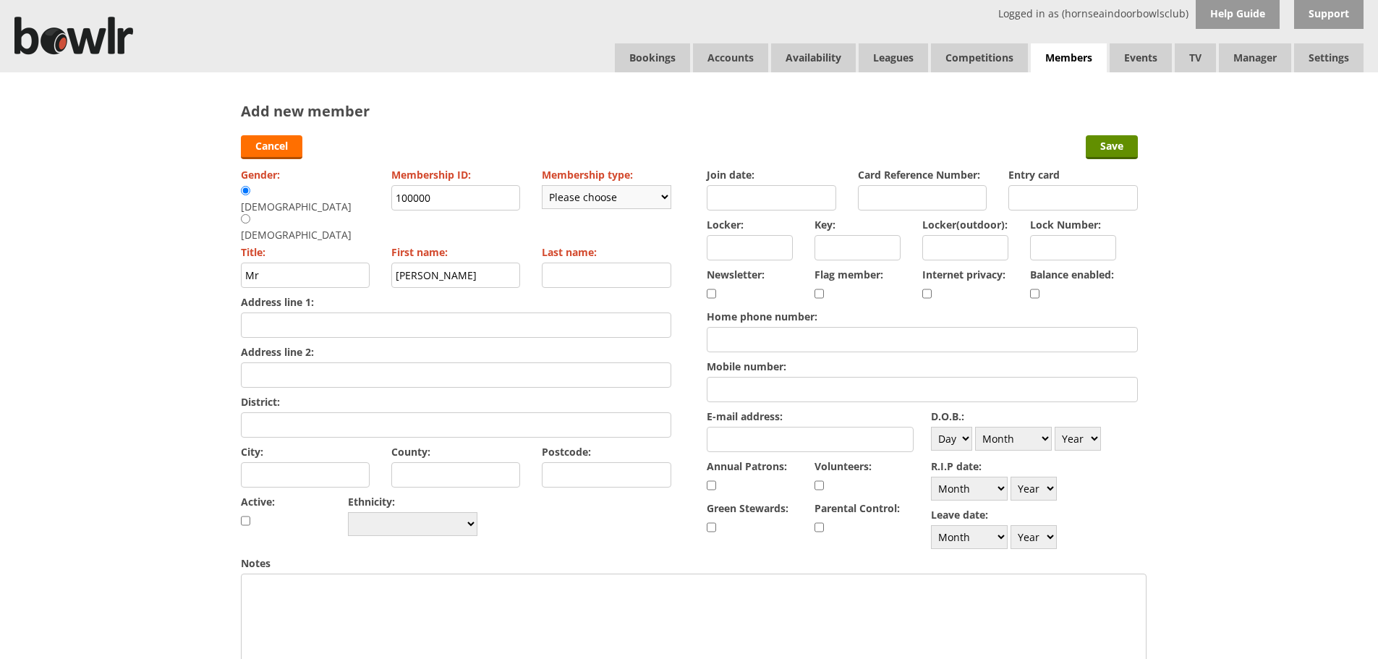
type input "[PERSON_NAME]"
click at [662, 200] on select "Please choose Full members Rollabowl Juniors Social Members Student Pending Lef…" at bounding box center [606, 197] width 129 height 24
select select "1"
click at [542, 185] on select "Please choose Full members Rollabowl Juniors Social Members Student Pending Lef…" at bounding box center [606, 197] width 129 height 24
checkbox input "true"
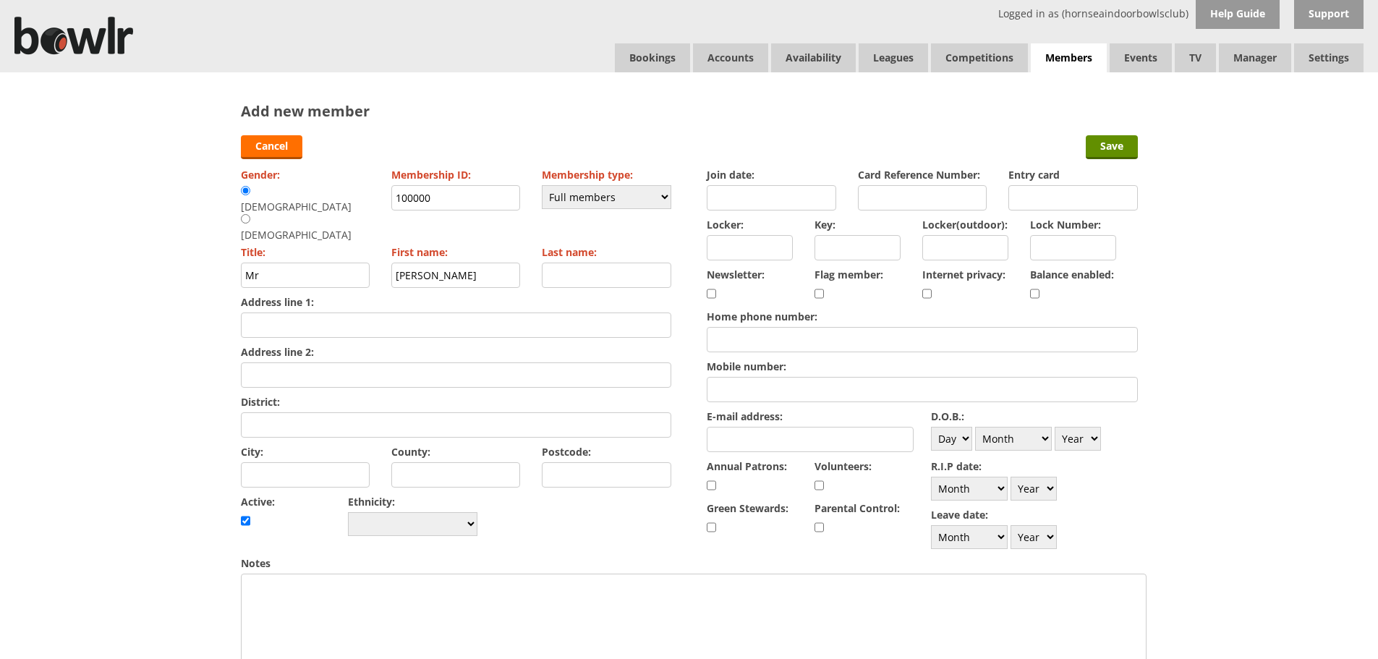
click at [626, 262] on input "Last name:" at bounding box center [606, 274] width 129 height 25
type input "Lapworth"
click at [466, 312] on input "Address line 1:" at bounding box center [456, 324] width 430 height 25
type input "[STREET_ADDRESS]"
click at [516, 412] on input "District:" at bounding box center [456, 424] width 430 height 25
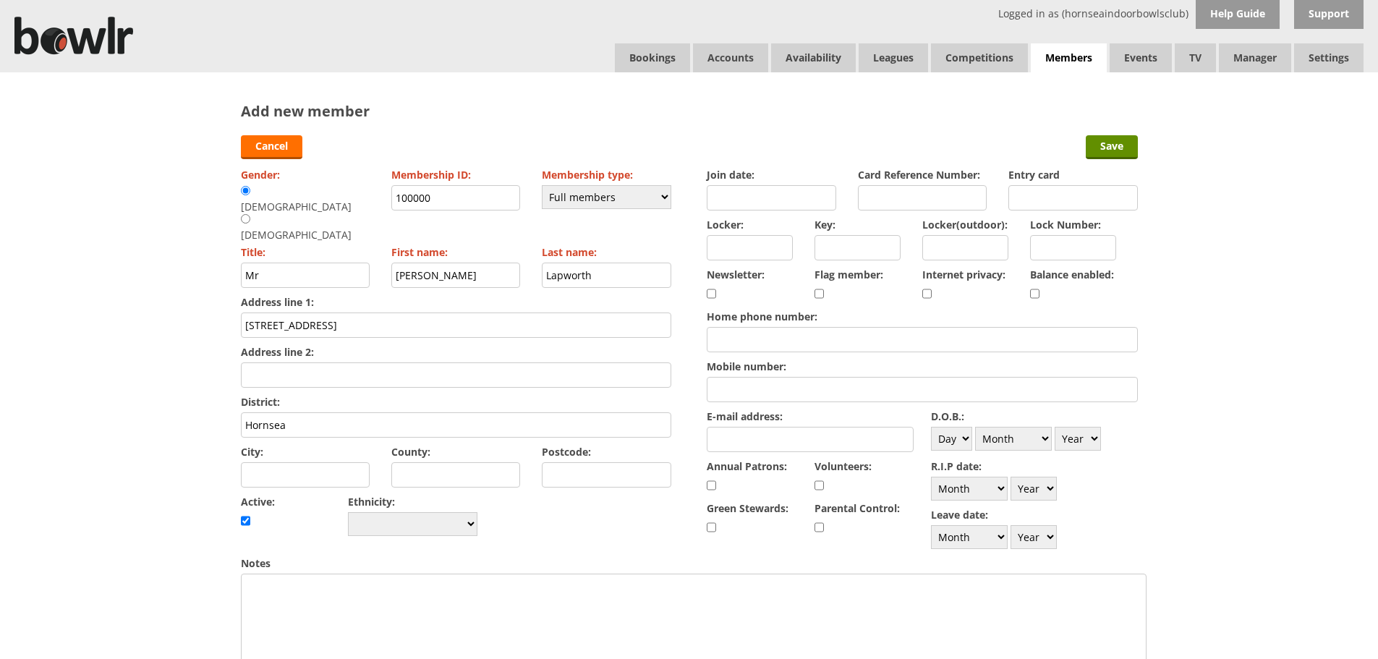
type input "Hornsea"
click at [598, 462] on input "Postcode:" at bounding box center [606, 474] width 129 height 25
type input "HU18 1RN"
click at [780, 205] on input "Join date:" at bounding box center [770, 197] width 129 height 25
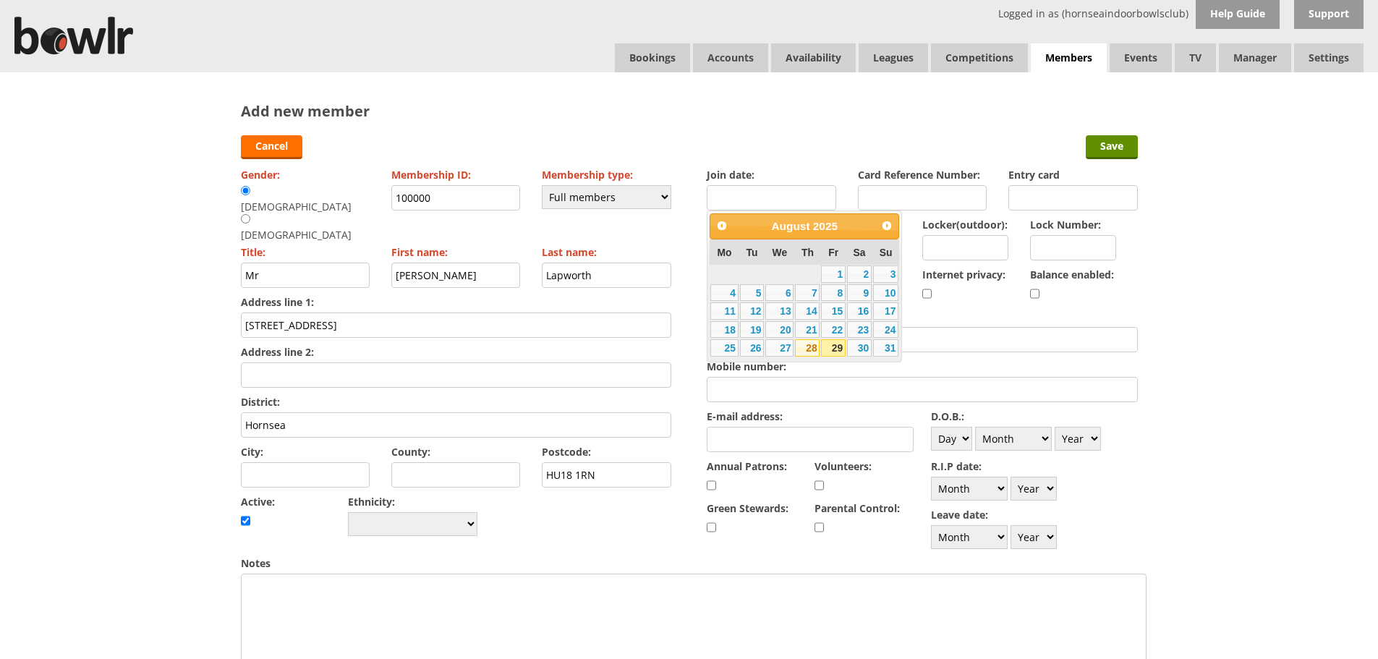
click at [808, 349] on link "28" at bounding box center [807, 347] width 25 height 17
type input "[DATE]"
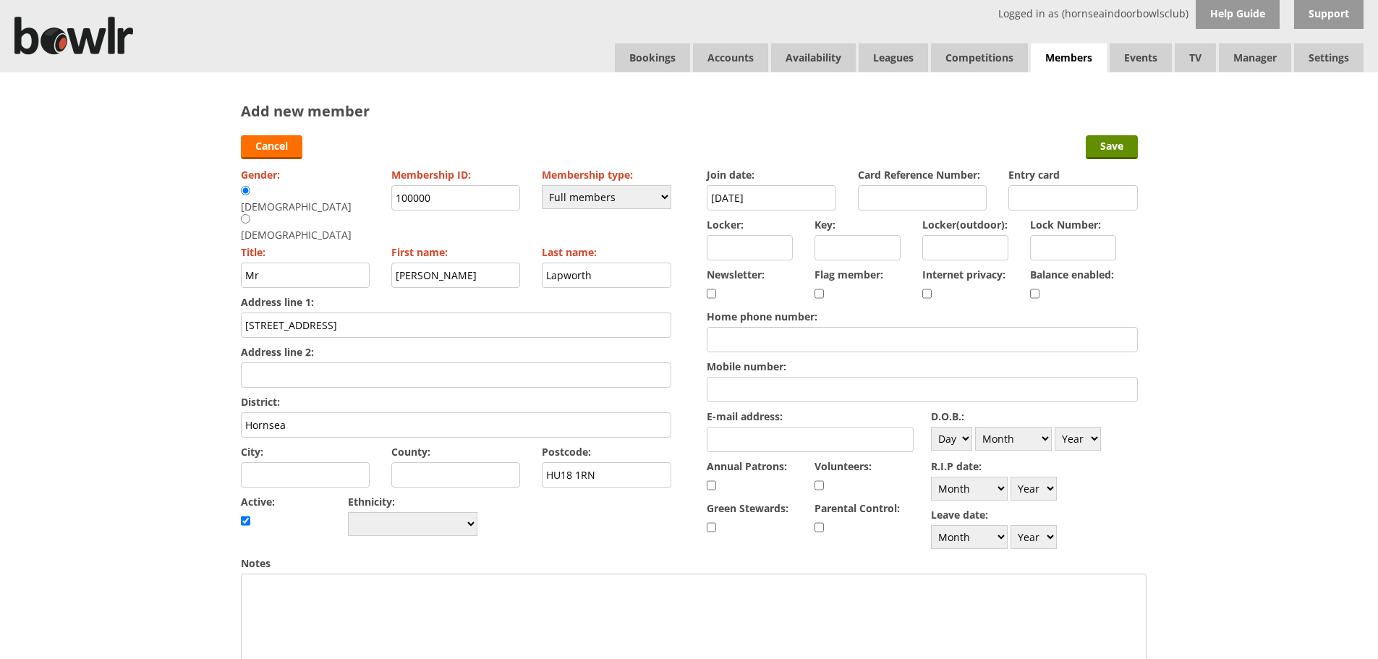
click at [928, 388] on input "Mobile number:" at bounding box center [921, 389] width 430 height 25
type input "07533684051"
click at [790, 443] on input "E-mail address:" at bounding box center [809, 439] width 207 height 25
type input "[EMAIL_ADDRESS][DOMAIN_NAME]"
click at [947, 443] on select "Day 1 2 3 4 5 6 7 8 9 10 11 12 13 14 15 16 17 18 19 20 21 22 23 24 25 26 27 28 …" at bounding box center [951, 439] width 41 height 24
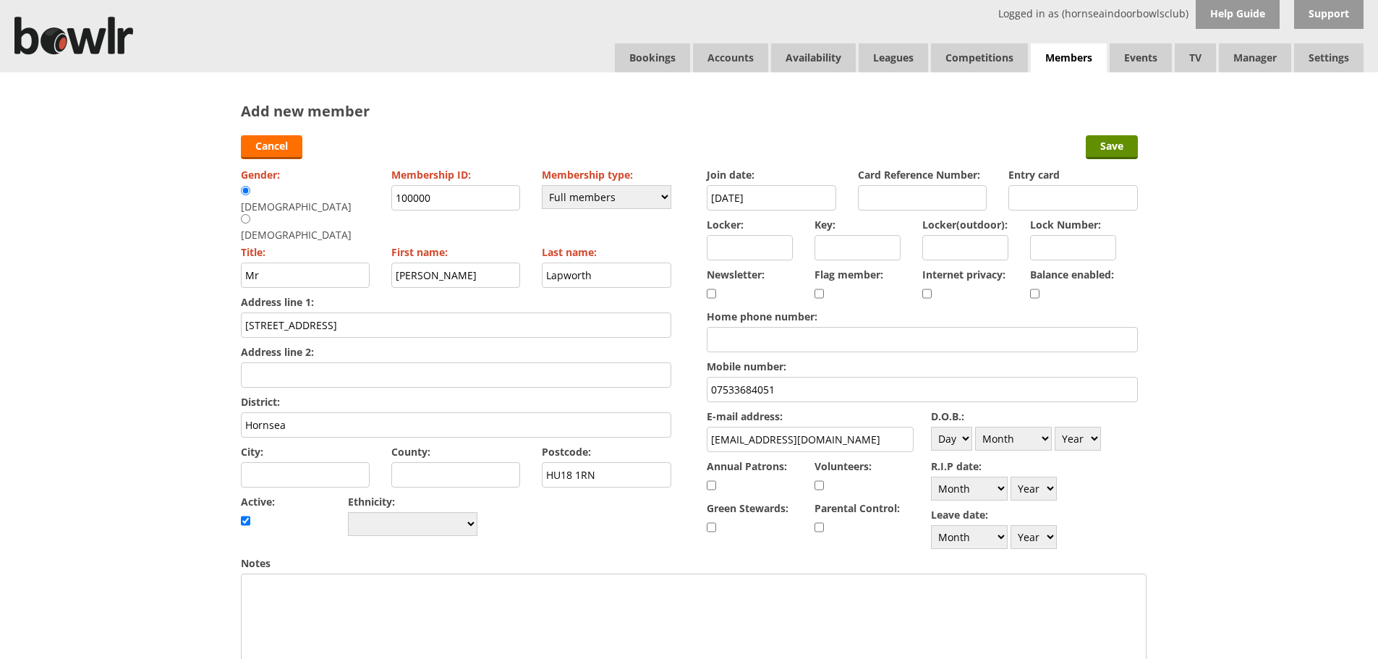
select select "21"
click at [931, 427] on select "Day 1 2 3 4 5 6 7 8 9 10 11 12 13 14 15 16 17 18 19 20 21 22 23 24 25 26 27 28 …" at bounding box center [951, 439] width 41 height 24
click at [1028, 436] on select "Month January February March April May June July August September October Novem…" at bounding box center [1013, 439] width 77 height 24
select select "7"
click at [975, 427] on select "Month January February March April May June July August September October Novem…" at bounding box center [1013, 439] width 77 height 24
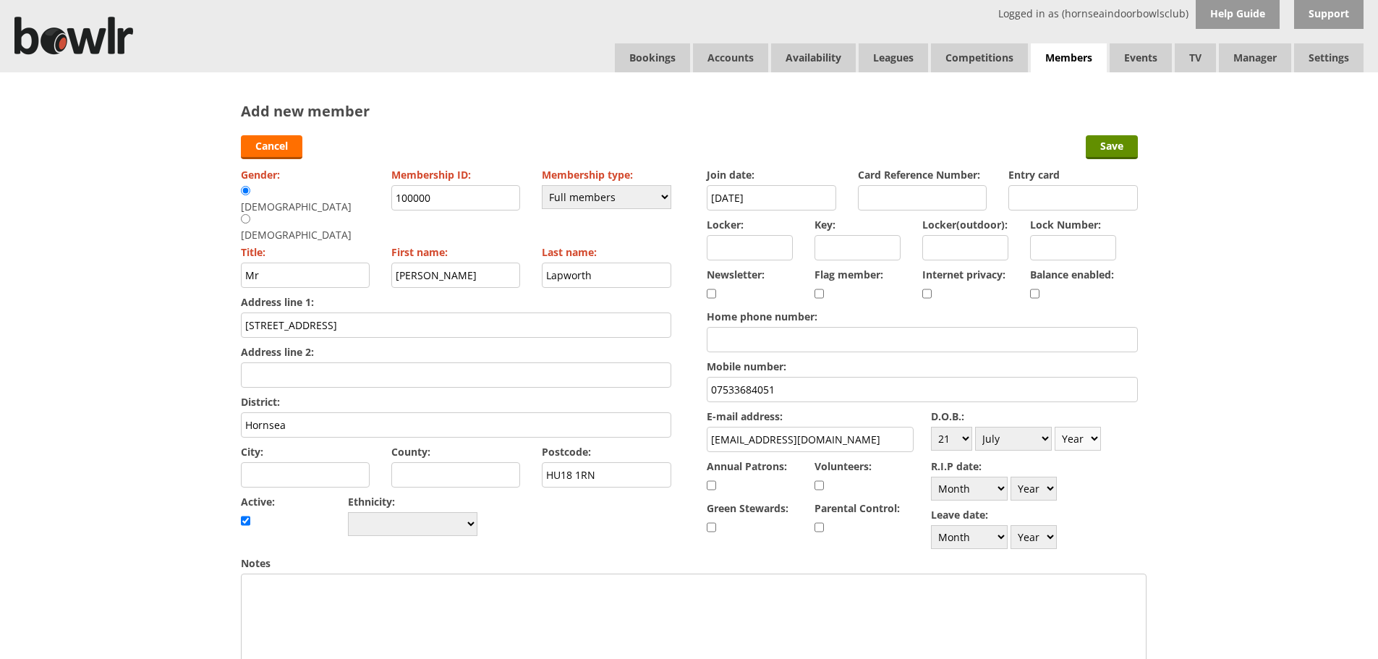
click at [1087, 439] on select "Year [DATE] 1901 1902 1903 1904 1905 1906 1907 1908 1909 1910 1911 1912 1913 19…" at bounding box center [1077, 439] width 46 height 24
select select "1966"
click at [1054, 427] on select "Year [DATE] 1901 1902 1903 1904 1905 1906 1907 1908 1909 1910 1911 1912 1913 19…" at bounding box center [1077, 439] width 46 height 24
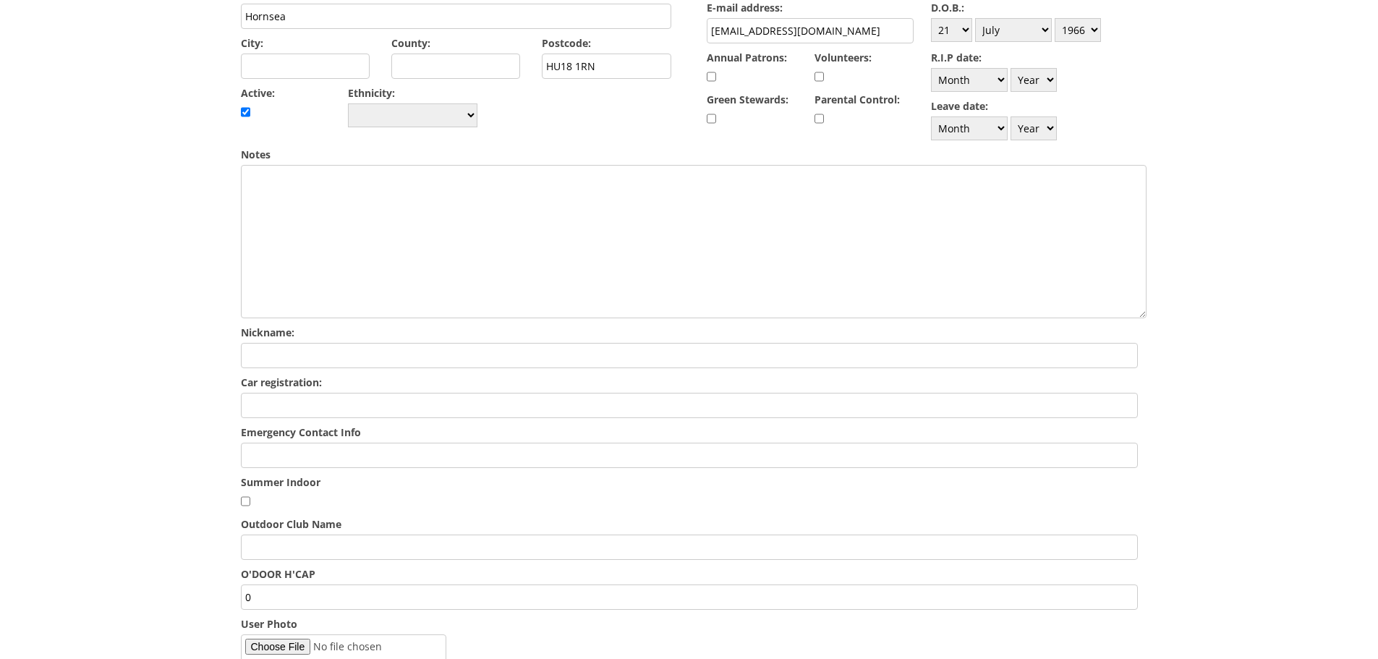
scroll to position [434, 0]
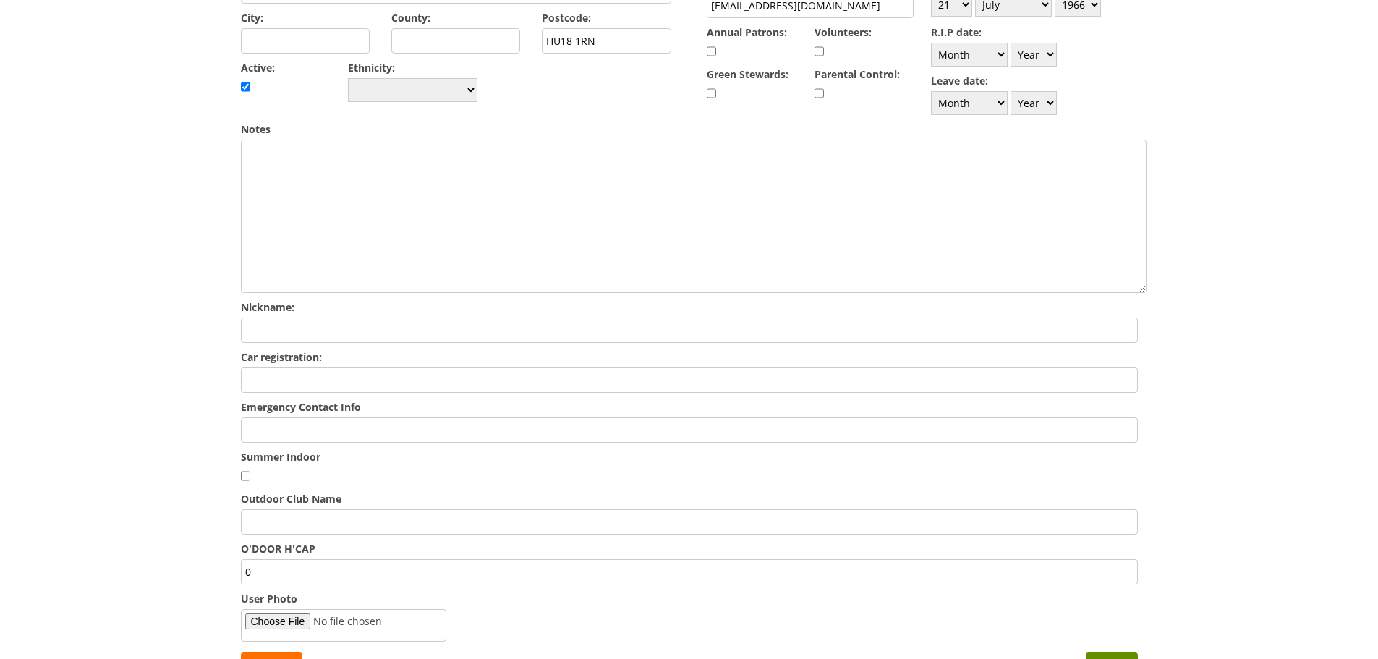
click at [592, 430] on input "Emergency Contact Info" at bounding box center [689, 429] width 897 height 25
type input "[PERSON_NAME] 07957147833"
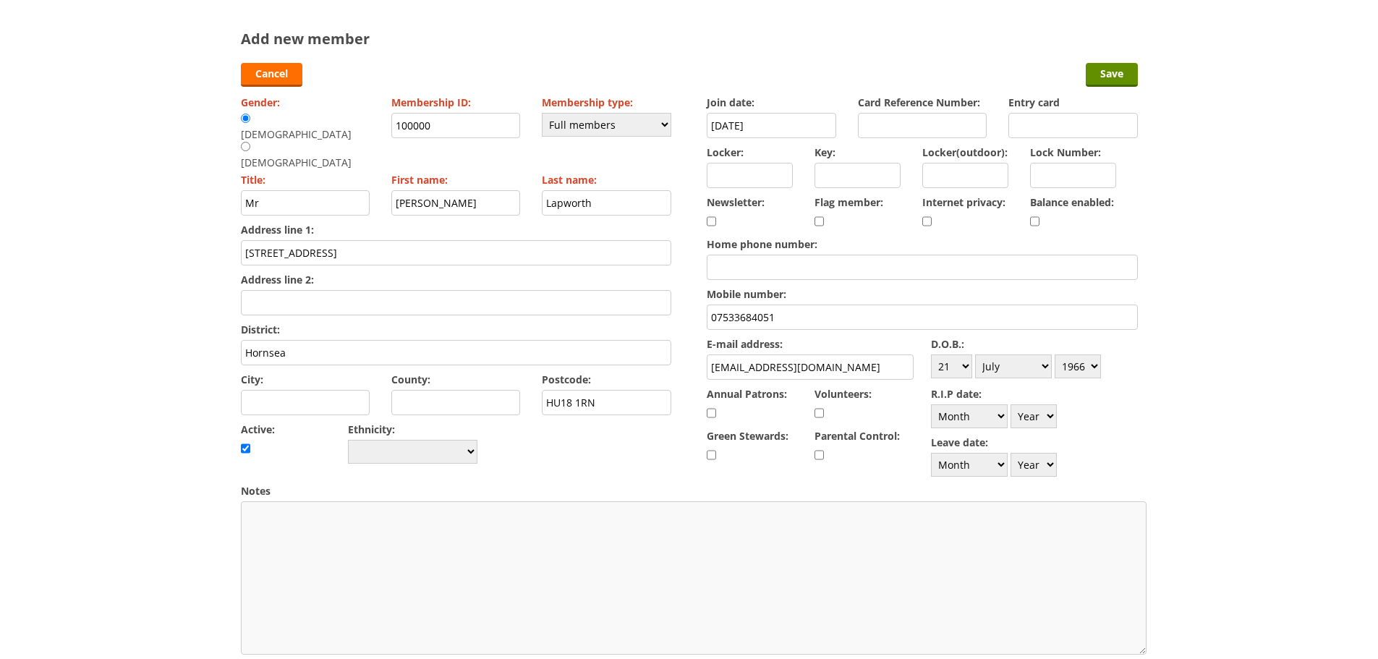
scroll to position [0, 0]
